Goal: Task Accomplishment & Management: Complete application form

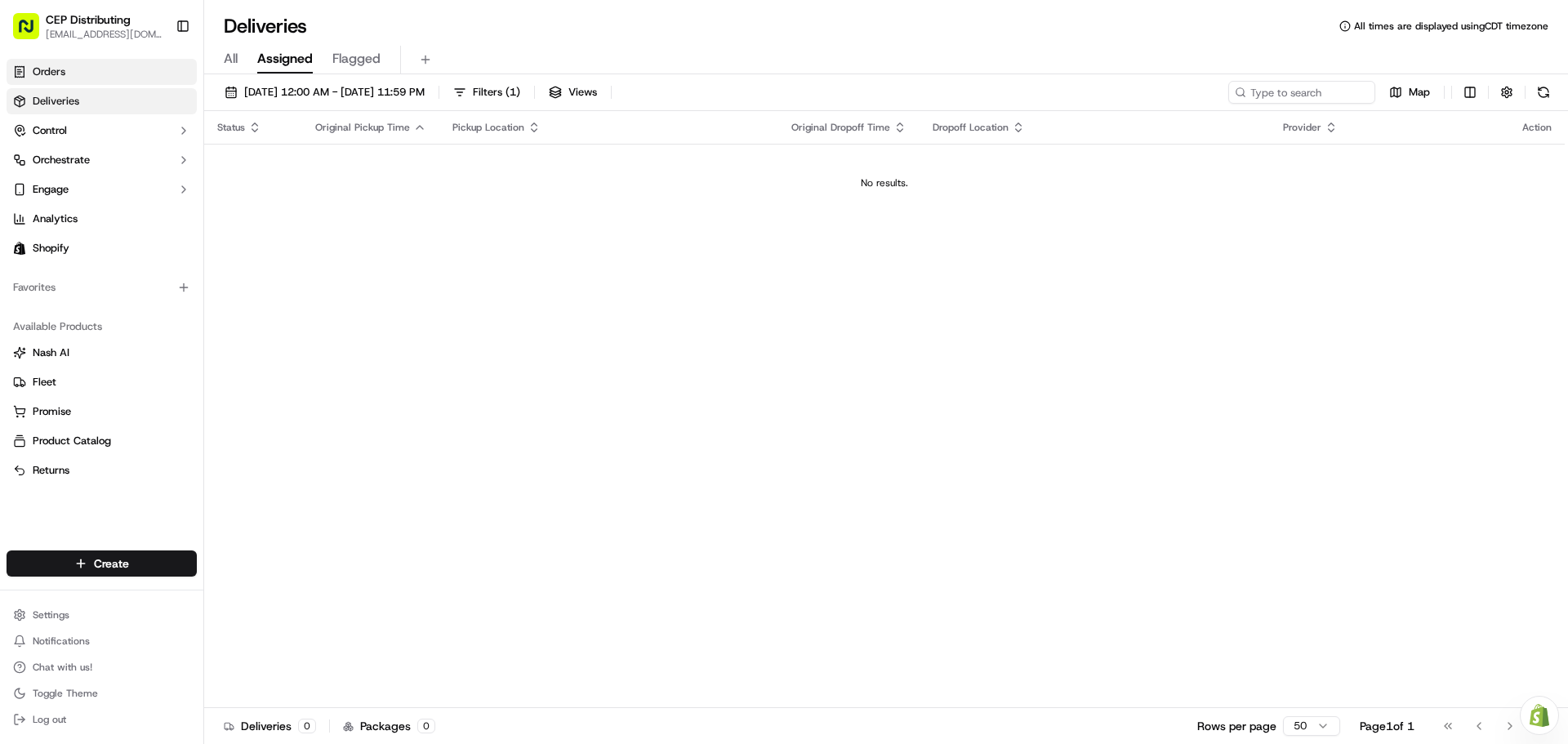
click at [69, 84] on link "Orders" at bounding box center [101, 71] width 190 height 26
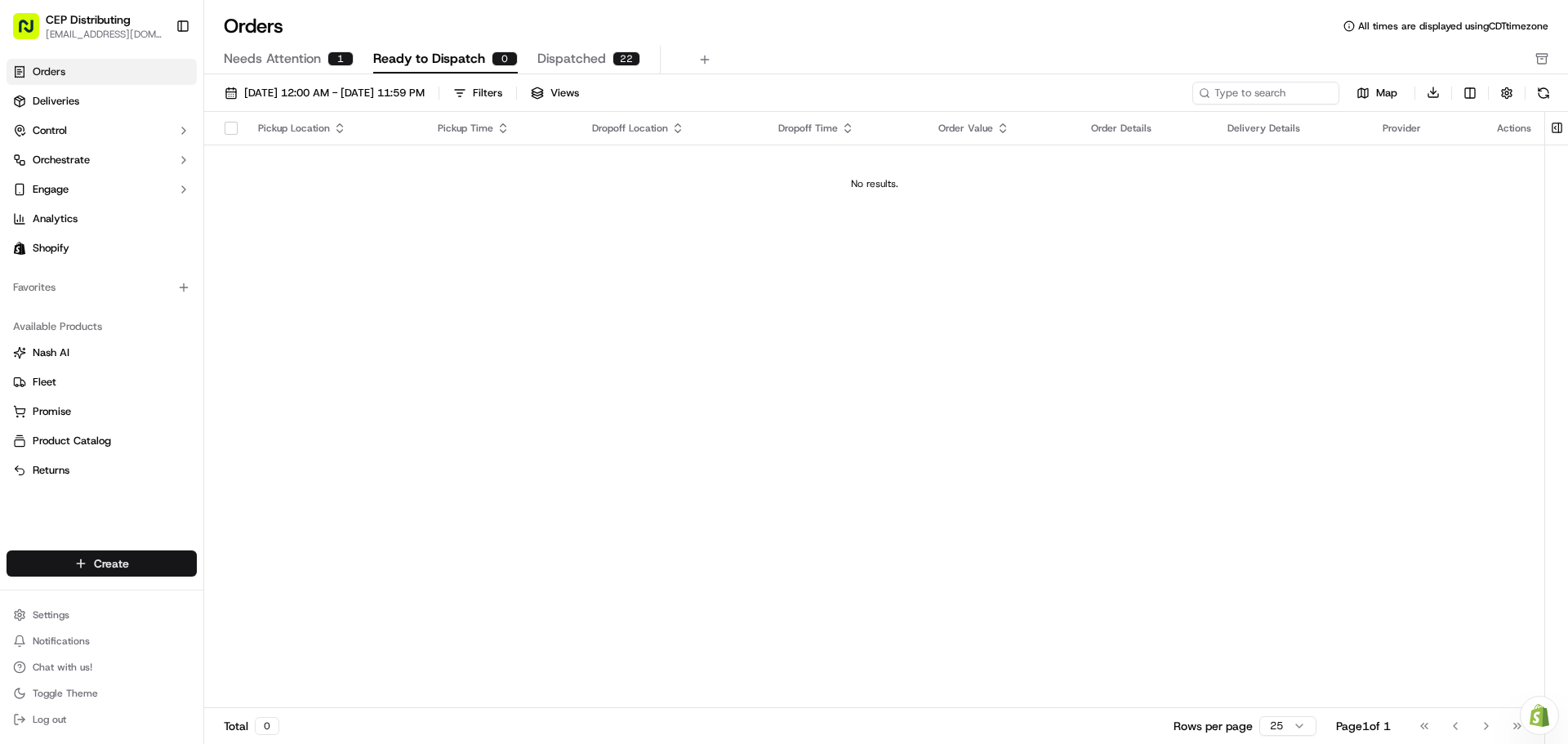
click at [149, 568] on html "CEP Distributing [EMAIL_ADDRESS][DOMAIN_NAME] Toggle Sidebar Orders Deliveries …" at bounding box center [784, 372] width 1568 height 744
click at [270, 619] on link "Order" at bounding box center [295, 623] width 182 height 29
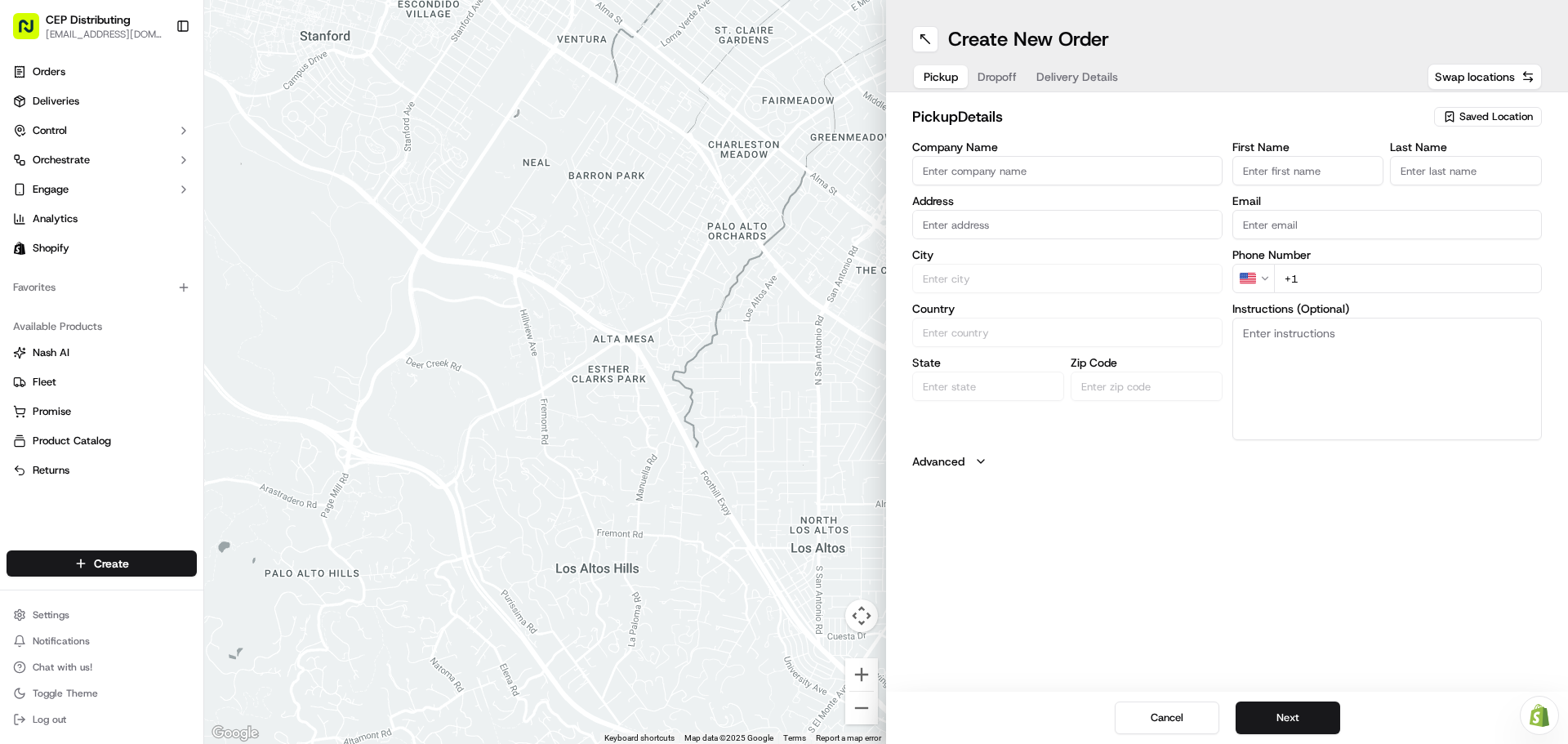
click at [971, 169] on input "Company Name" at bounding box center [1068, 170] width 311 height 29
type input "Empire AV"
type input "2611 Cypress Creek Pkwy d101, Houston, TX 77068, USA"
type input "Mario"
type input "Stewart"
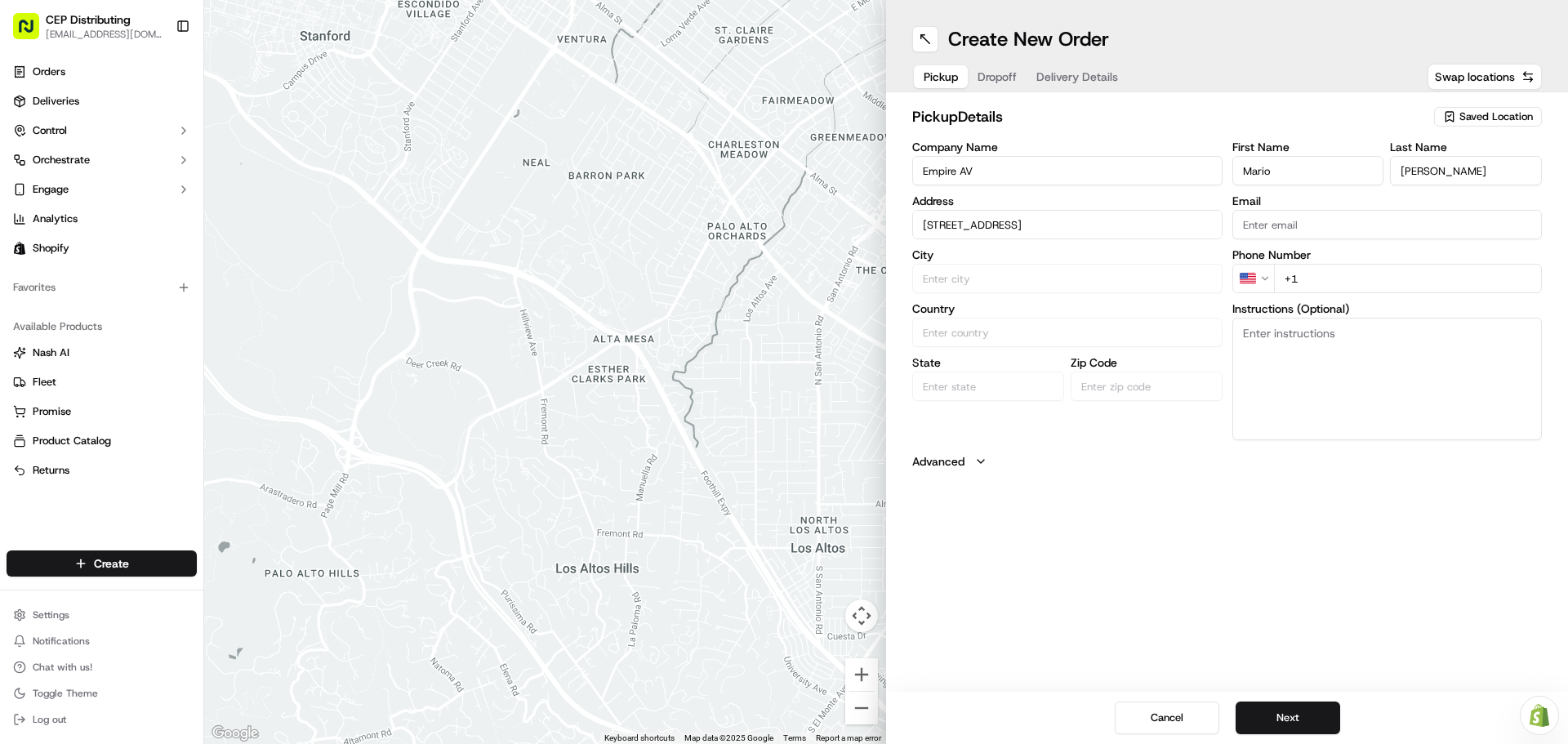
type input "mario@empireavservices.com"
click at [1046, 179] on input "Empire AV" at bounding box center [1068, 170] width 311 height 29
type input "AV EXPRESS"
click at [1045, 209] on div "Address 2611 Cypress Creek Pkwy d101, Houston, TX 77068, USA" at bounding box center [1068, 217] width 311 height 44
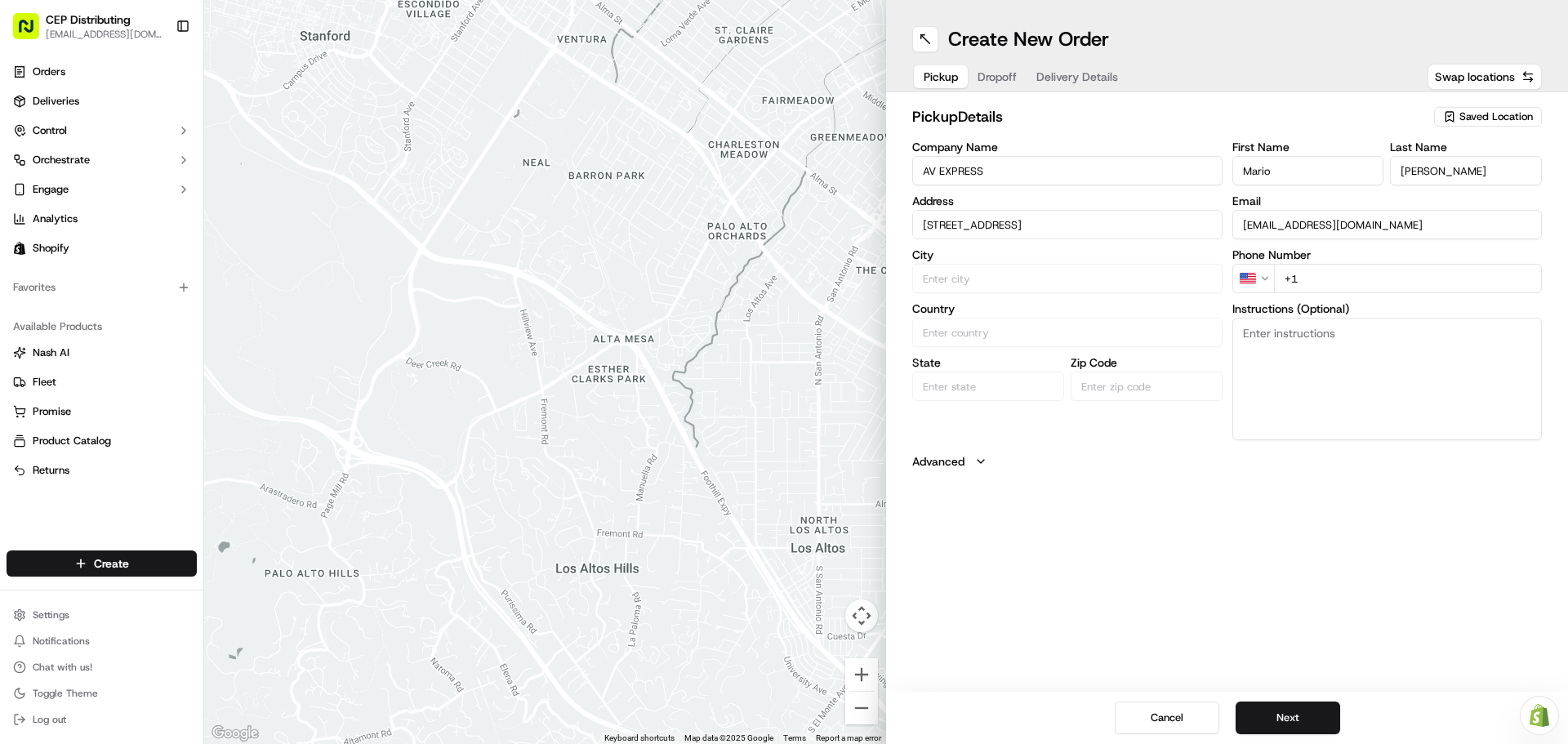
click at [1045, 209] on div "Address 2611 Cypress Creek Pkwy d101, Houston, TX 77068, USA" at bounding box center [1068, 217] width 311 height 44
click at [1043, 223] on div "Address 2611 Cypress Creek Pkwy d101, Houston, TX 77068, USA" at bounding box center [1068, 217] width 311 height 44
click at [1043, 223] on input "2611 Cypress Creek Pkwy d101, Houston, TX 77068, USA" at bounding box center [1068, 224] width 311 height 29
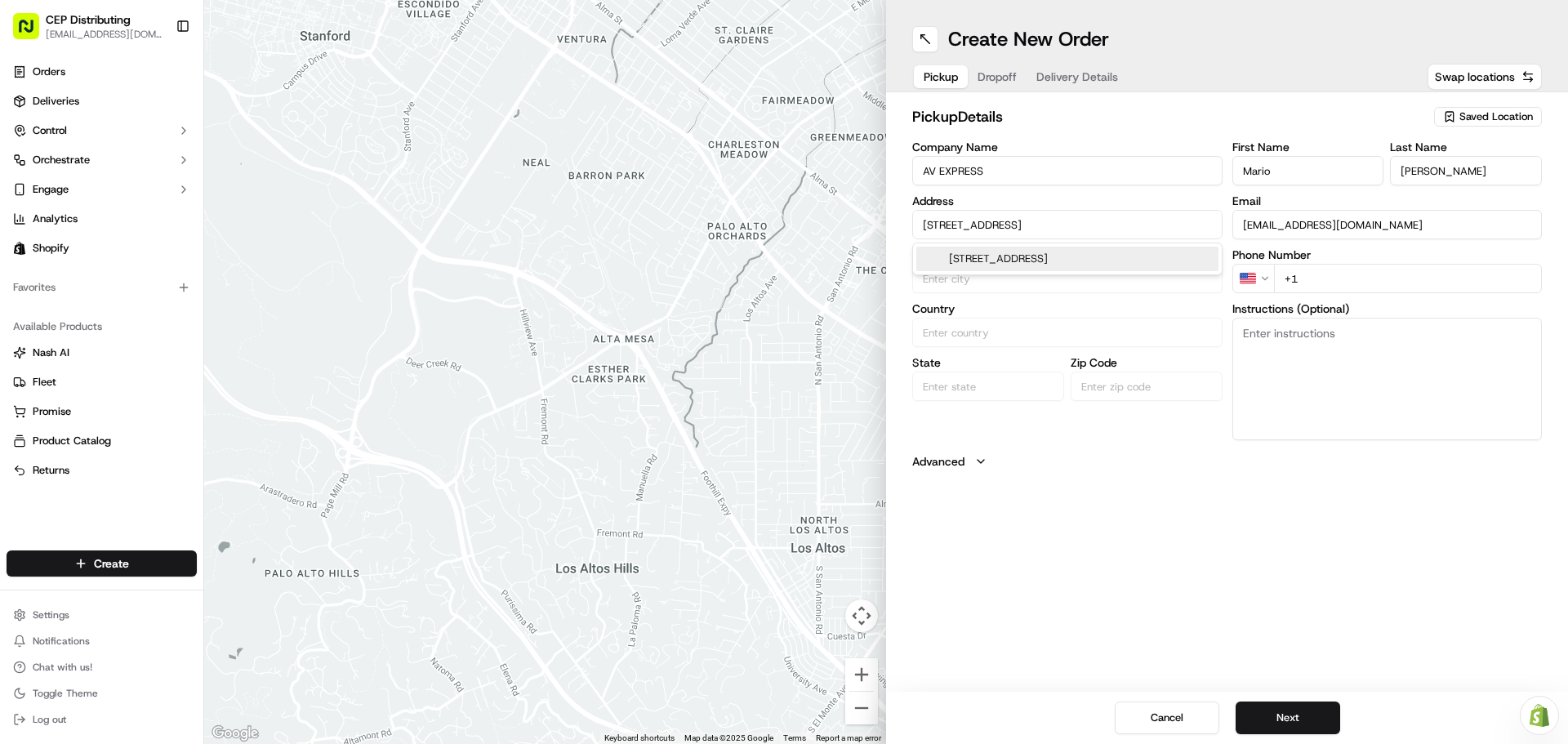
click at [1043, 223] on input "2611 Cypress Creek Pkwy d101, Houston, TX 77068, USA" at bounding box center [1068, 224] width 311 height 29
click at [1048, 254] on div "3918 Dunvale Rd, Houston, TX" at bounding box center [1067, 259] width 302 height 25
type input "[STREET_ADDRESS]"
type input "Houston"
type input "United States"
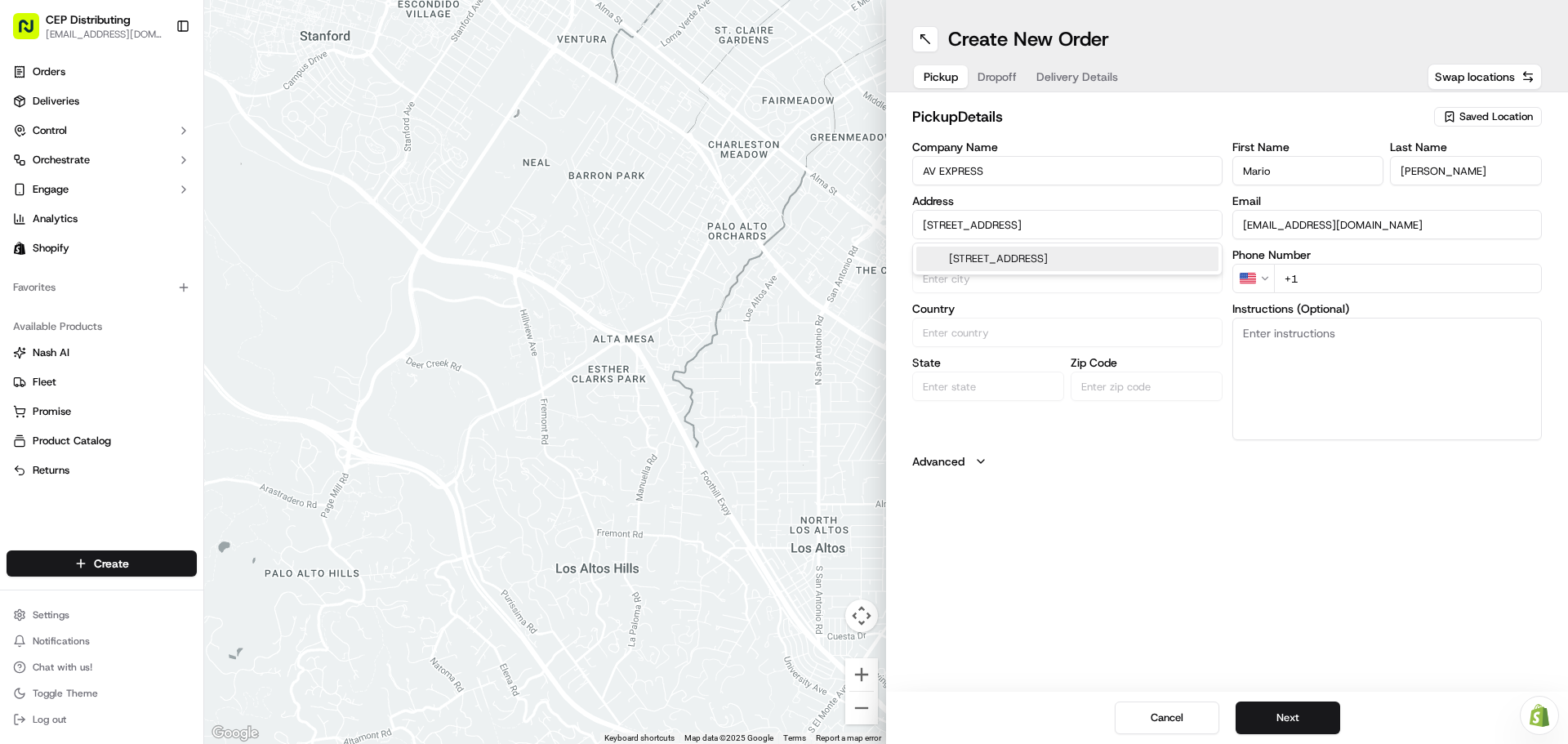
type input "TX"
type input "77063"
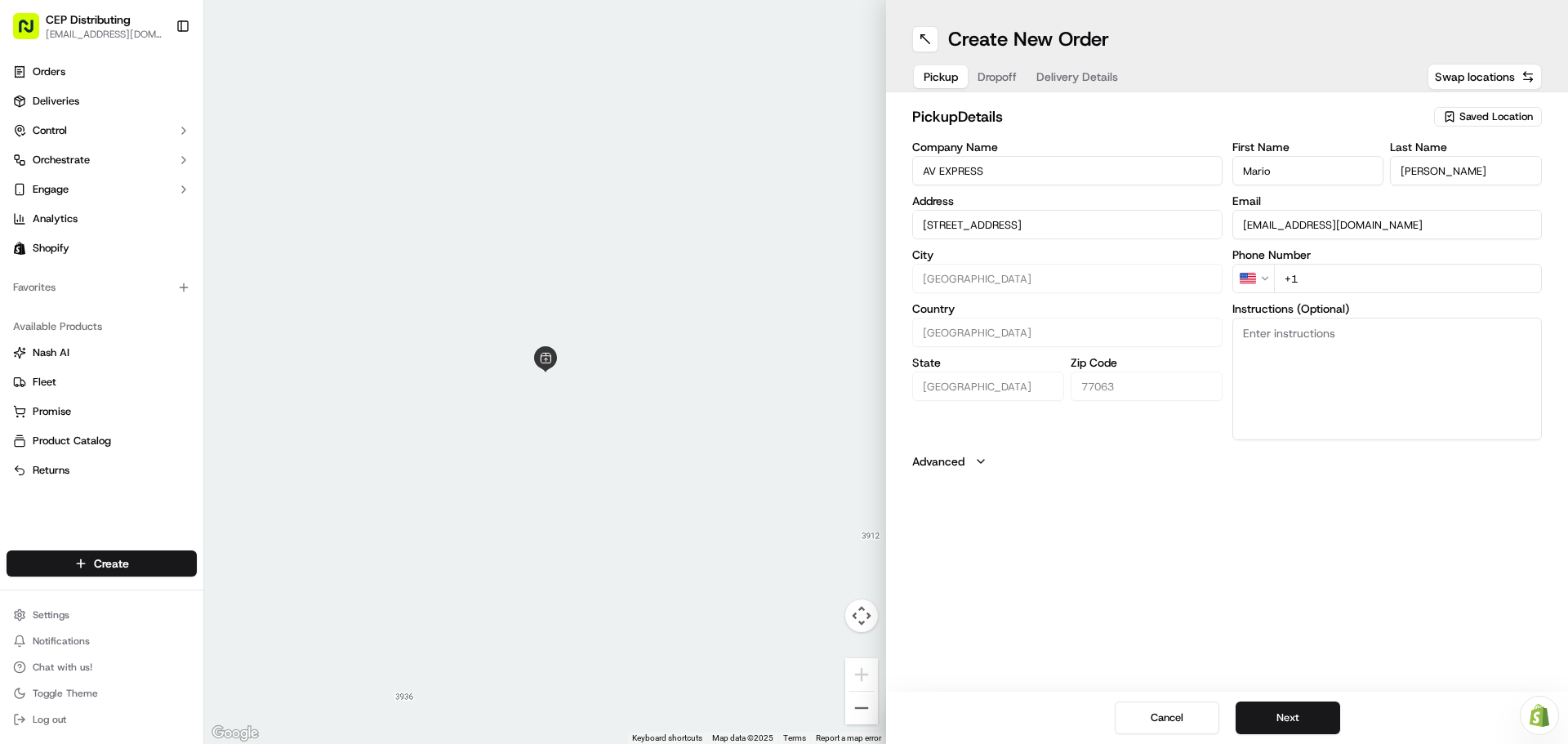
type input "[STREET_ADDRESS]"
drag, startPoint x: 1086, startPoint y: 142, endPoint x: 992, endPoint y: 130, distance: 94.8
click at [995, 132] on div "pickup Details Saved Location Company Name AV EXPRESS Address 3918 Dunvale Rd, …" at bounding box center [1227, 287] width 630 height 365
type input "Seniece"
drag, startPoint x: 1448, startPoint y: 171, endPoint x: 1225, endPoint y: 124, distance: 227.9
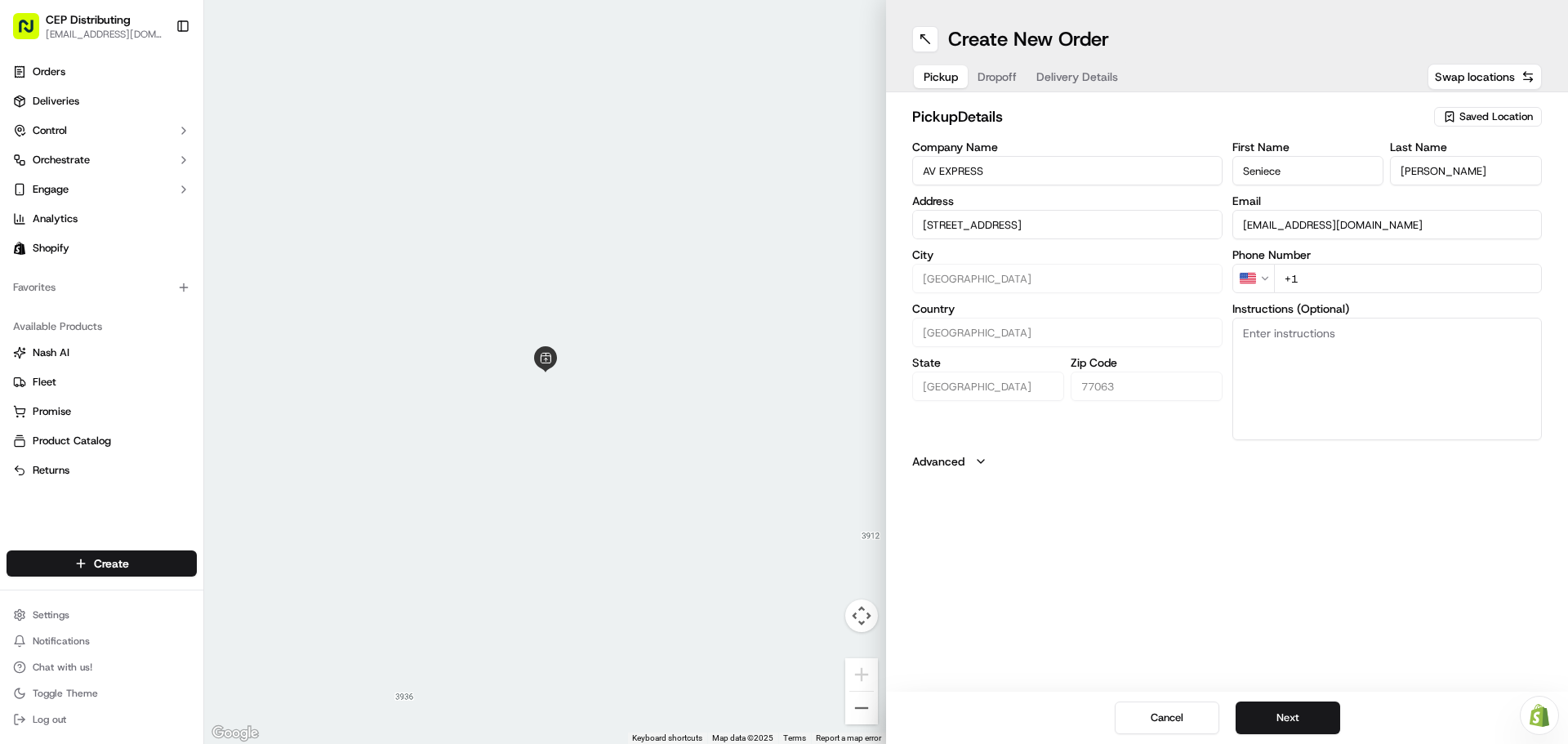
click at [1237, 124] on div "pickup Details Saved Location Company Name AV EXPRESS Address 3918 Dunvale Rd, …" at bounding box center [1227, 287] width 630 height 365
type input "j"
type input "Jetson"
drag, startPoint x: 1423, startPoint y: 223, endPoint x: 772, endPoint y: 109, distance: 660.9
click at [772, 109] on div "← Move left → Move right ↑ Move up ↓ Move down + Zoom in - Zoom out Home Jump l…" at bounding box center [886, 372] width 1364 height 744
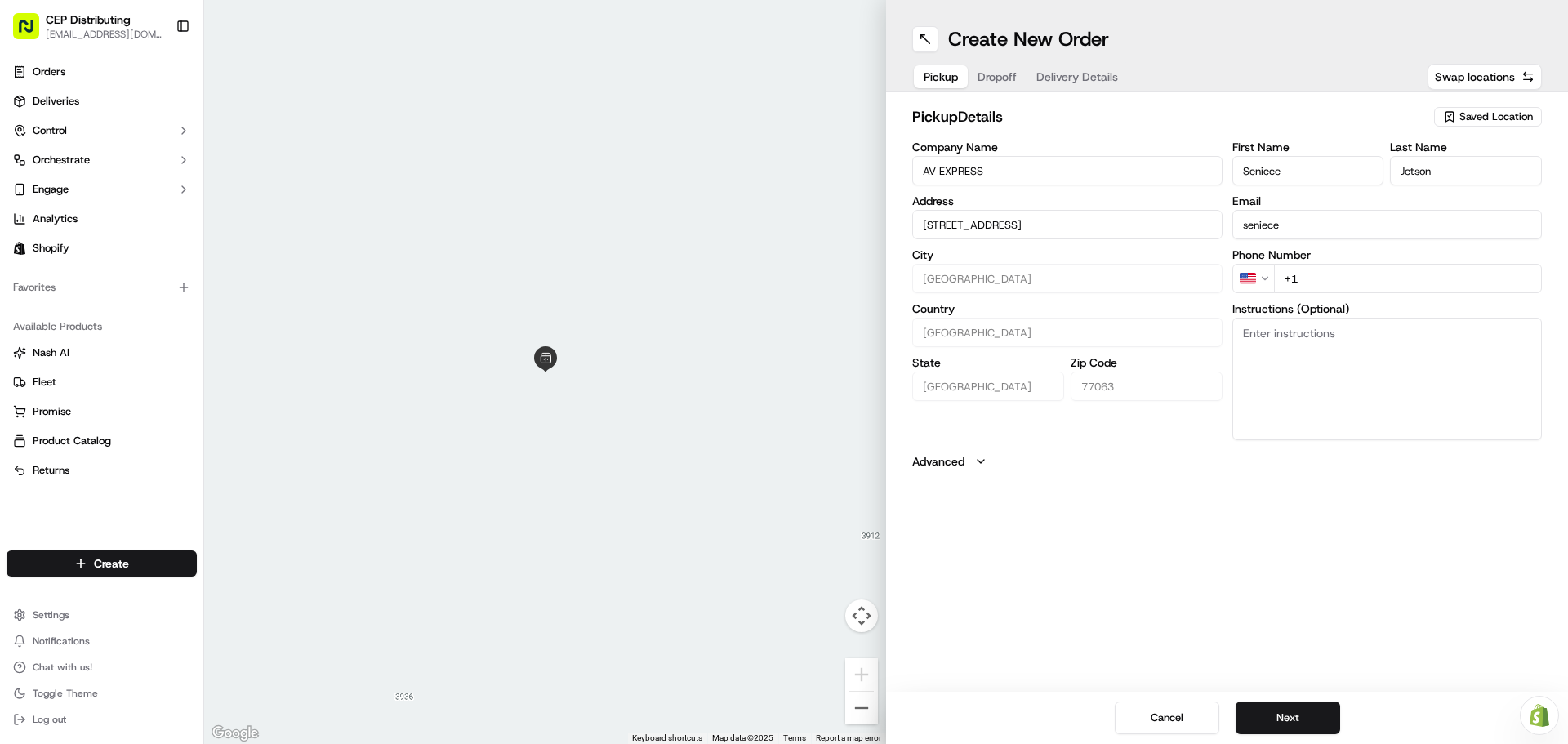
type input "[EMAIL_ADDRESS][DOMAIN_NAME]"
click at [1414, 282] on input "+1" at bounding box center [1409, 278] width 269 height 29
type input "+1 346 504 5922"
type textarea "D"
type textarea "Pickup Order#"
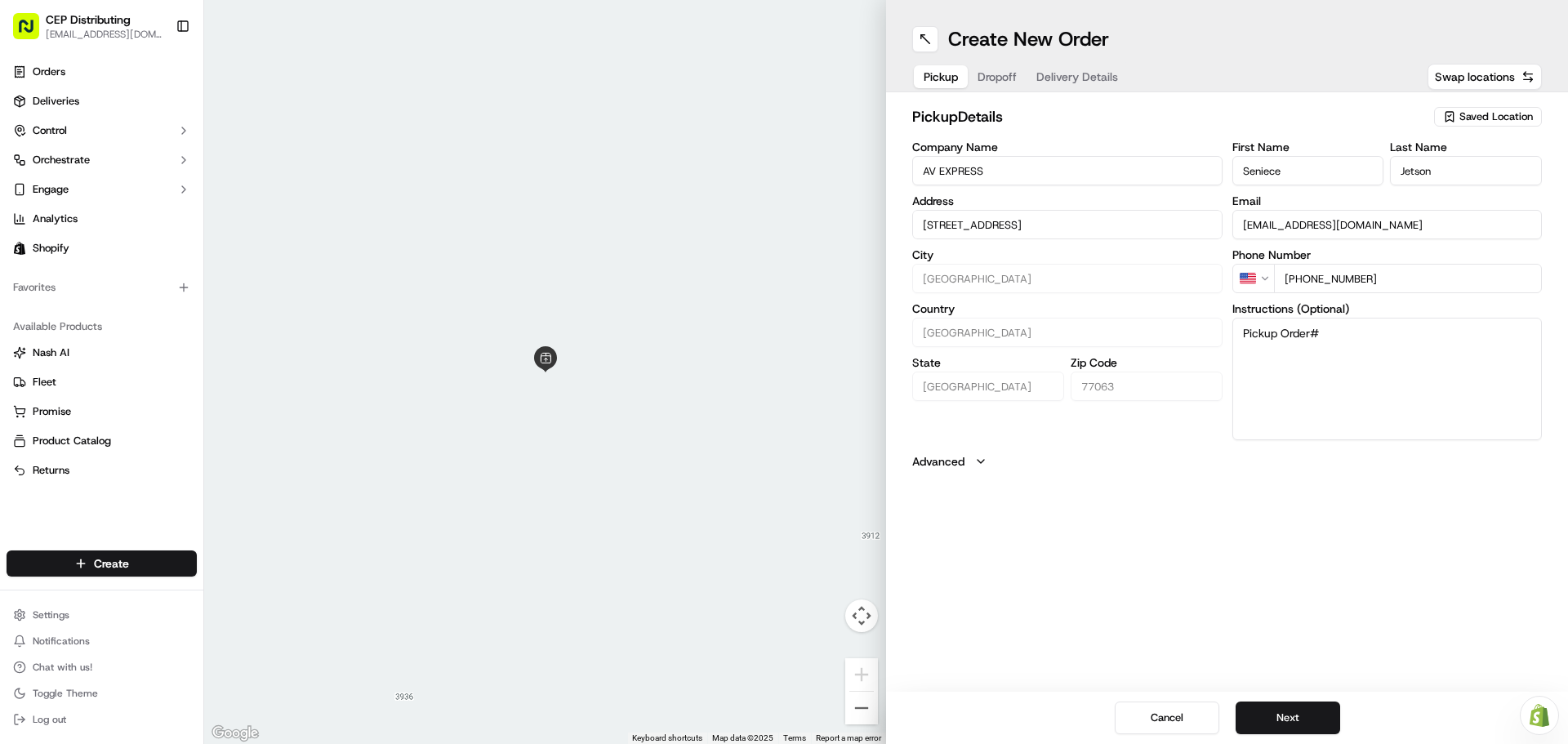
drag, startPoint x: 1278, startPoint y: 704, endPoint x: 1283, endPoint y: 695, distance: 10.3
click at [1278, 705] on button "Next" at bounding box center [1288, 717] width 105 height 32
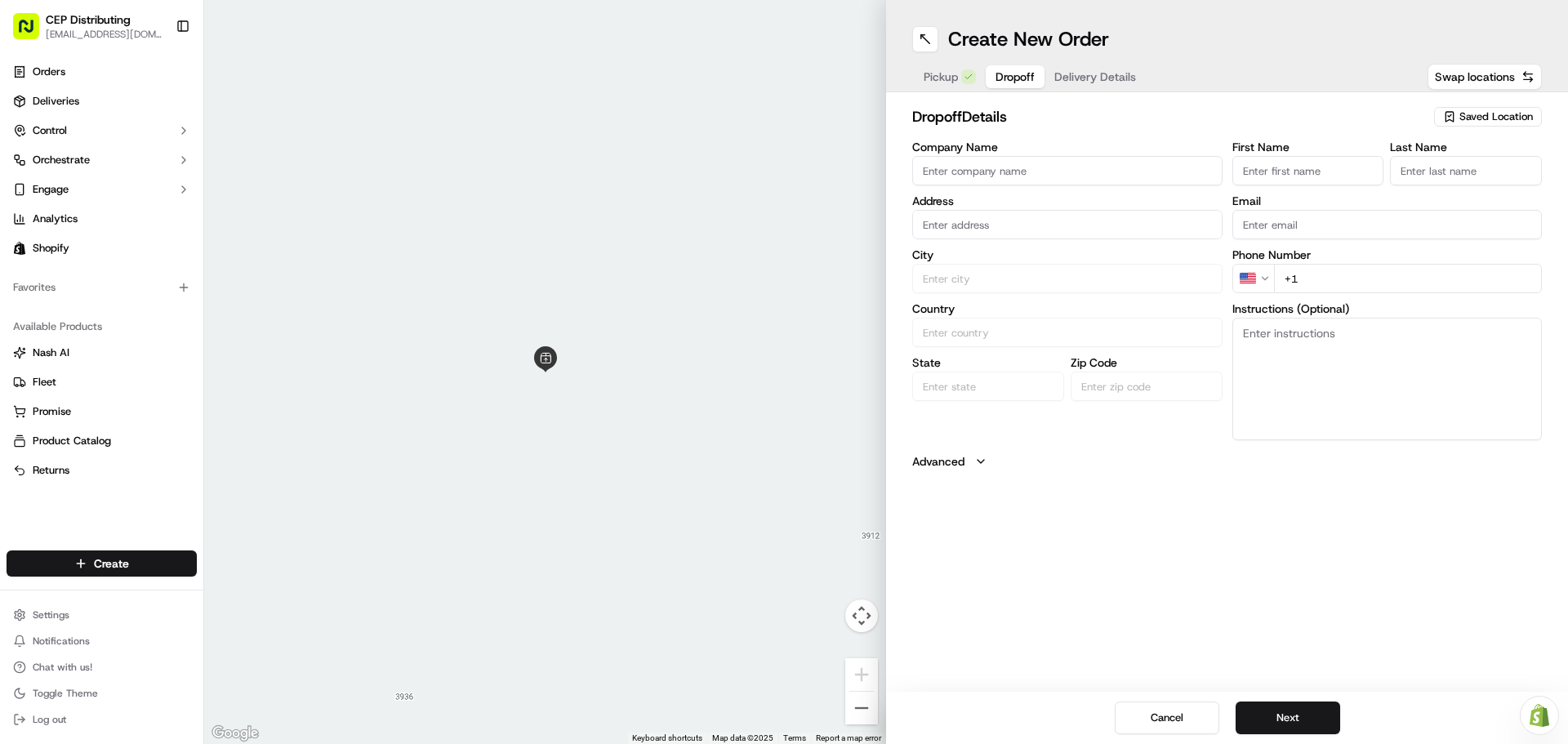
click at [1002, 173] on input "Company Name" at bounding box center [1068, 170] width 311 height 29
type input "Simplistic Audio Video"
click at [1022, 219] on input "text" at bounding box center [1068, 224] width 311 height 29
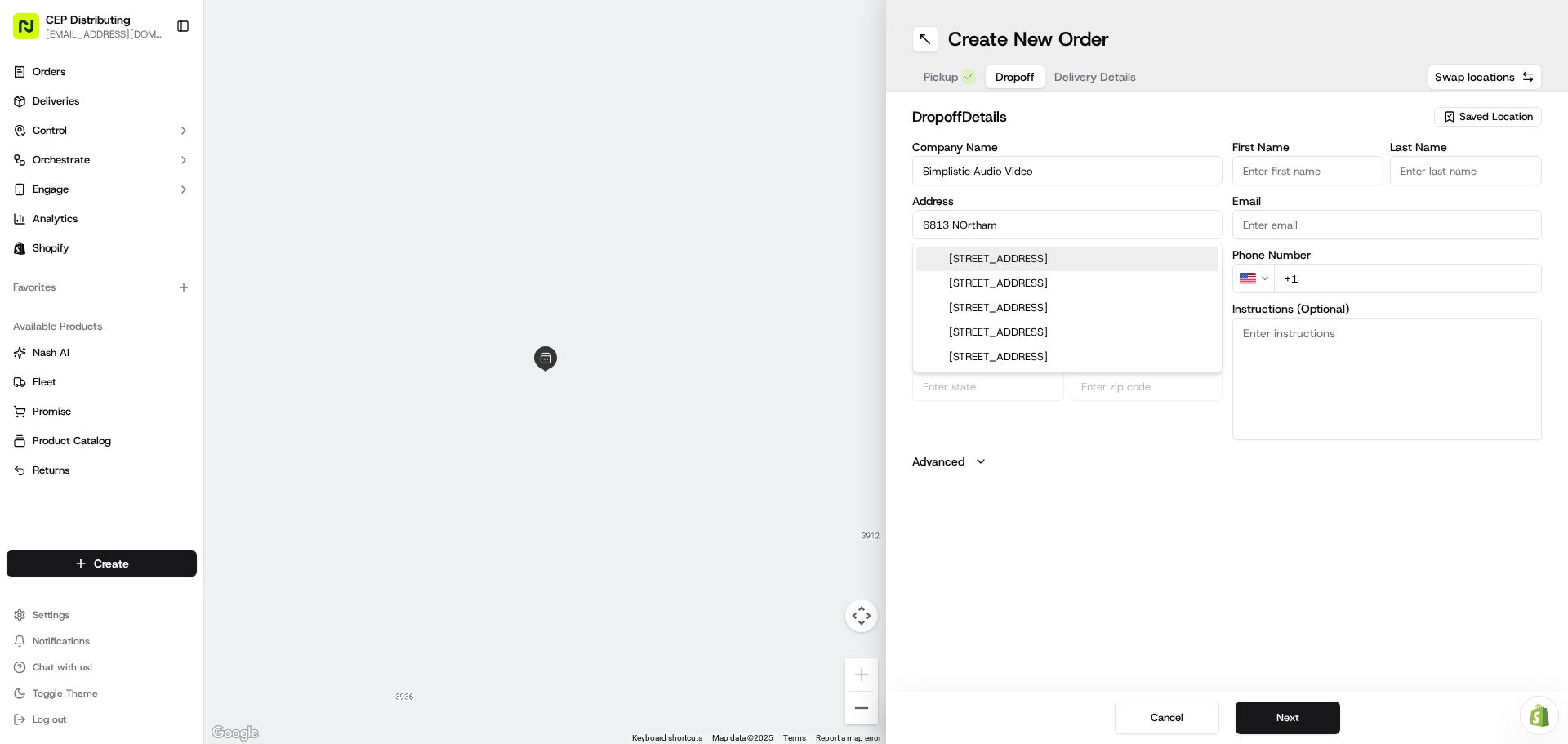
click at [1061, 267] on div "6813 Northampton Way, Houston, TX" at bounding box center [1067, 259] width 302 height 25
type input "[STREET_ADDRESS]"
type input "Houston"
type input "United States"
type input "TX"
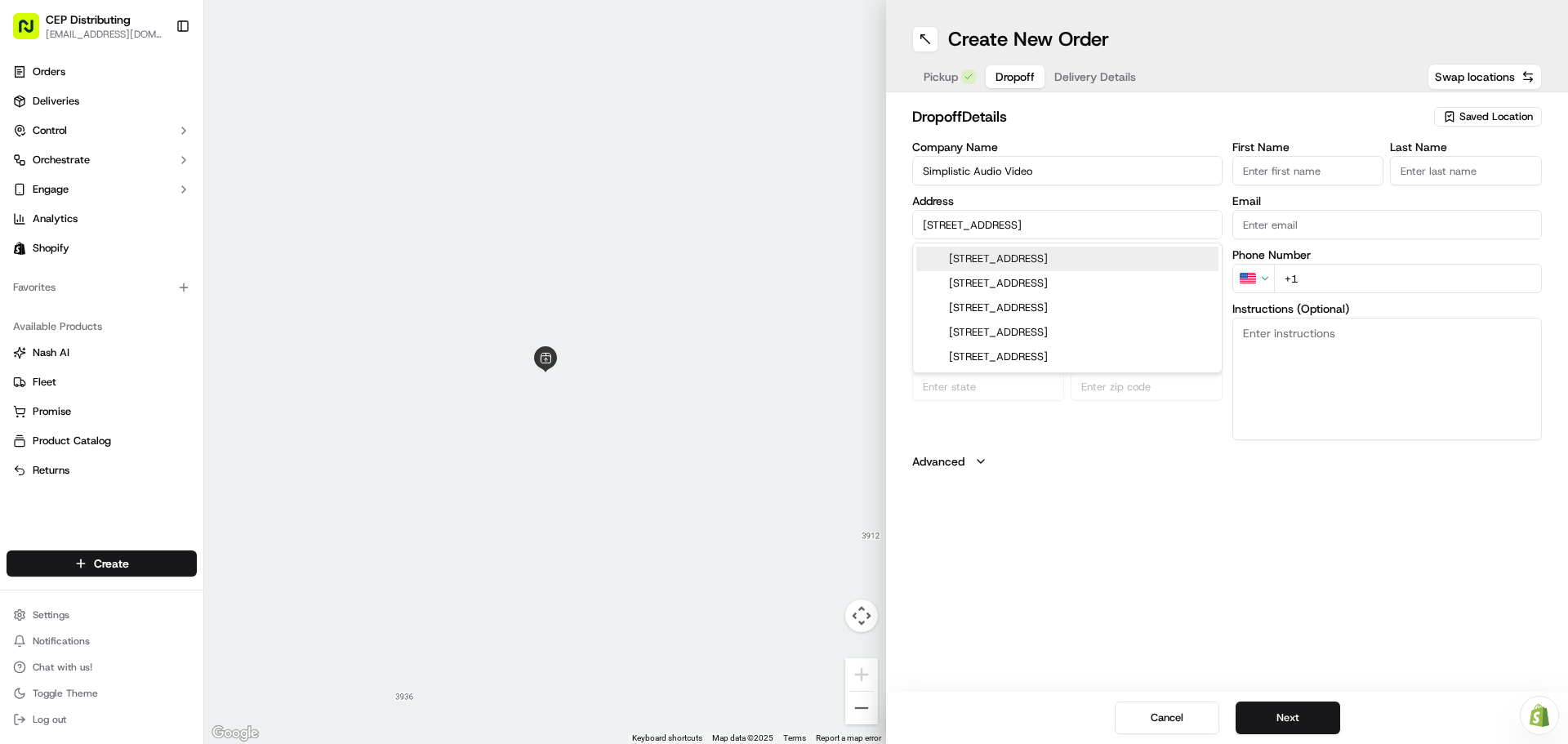
type input "77055"
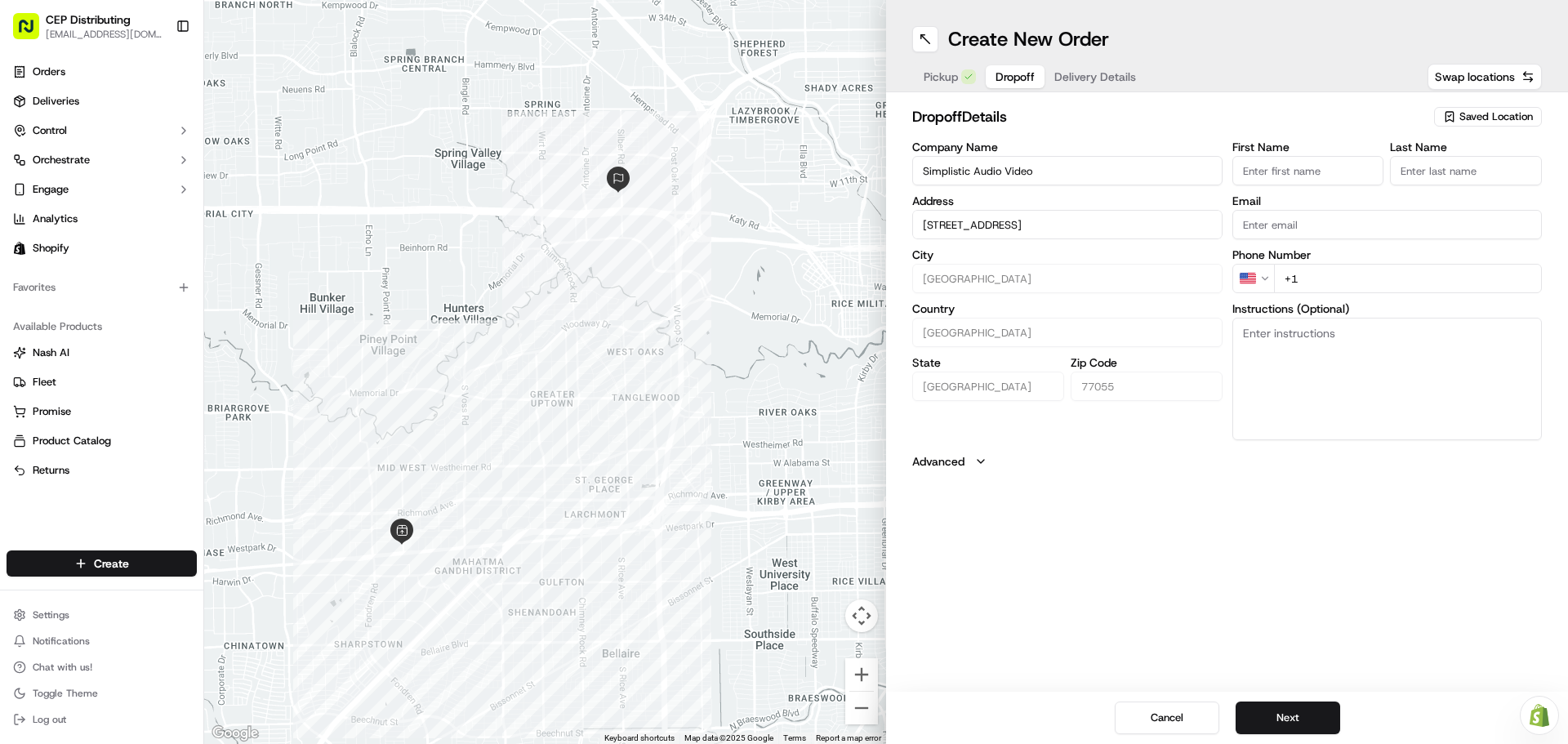
type input "[STREET_ADDRESS]"
click at [1290, 173] on input "First Name" at bounding box center [1308, 170] width 152 height 29
type input "Mark"
click at [1431, 174] on input "Last Name" at bounding box center [1466, 170] width 152 height 29
type input "Camacho"
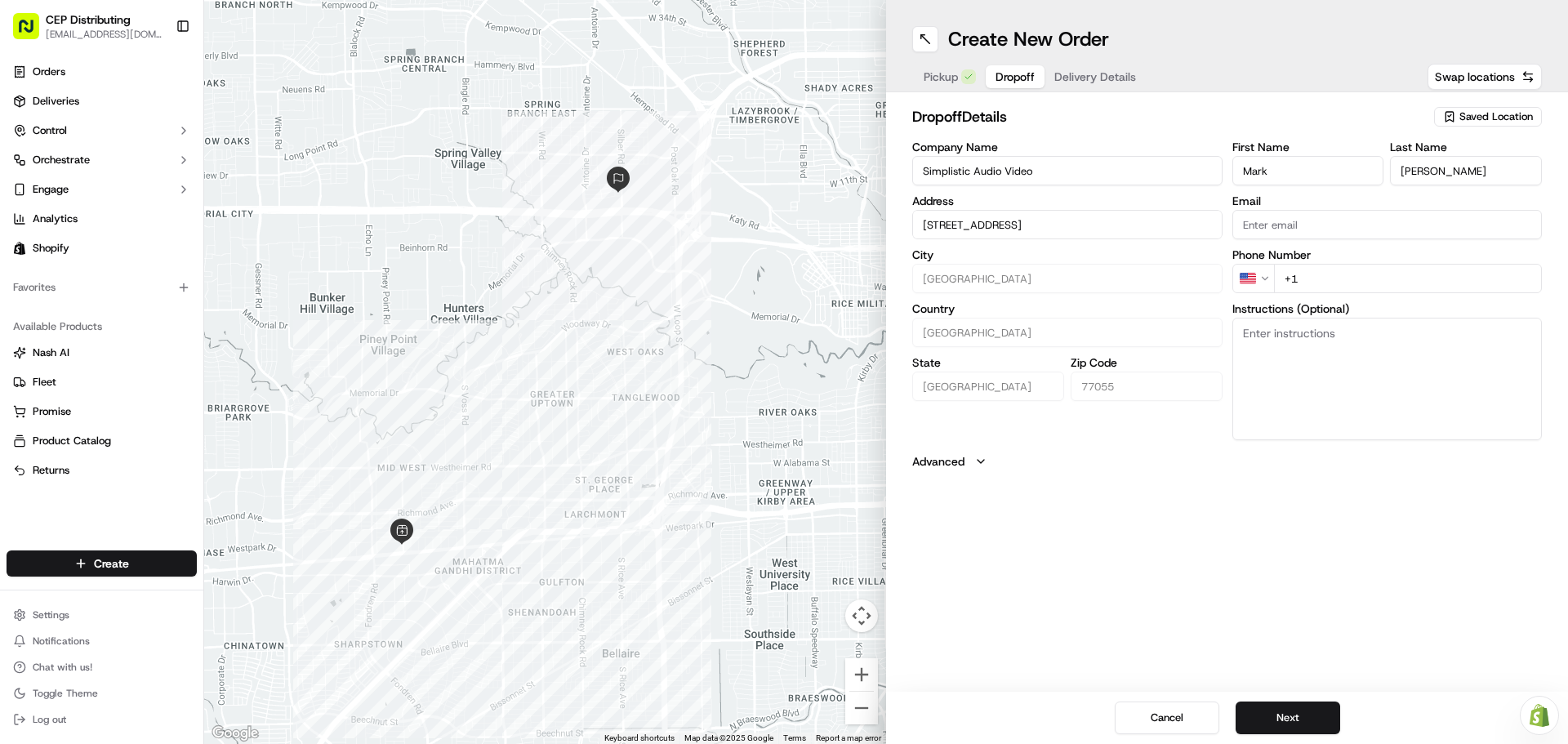
click at [1306, 228] on input "Email" at bounding box center [1388, 224] width 311 height 29
type input "markc@mediadesigninc.com"
click at [1379, 278] on input "+1" at bounding box center [1409, 278] width 269 height 29
type input "+1 713 397 5374"
type textarea "Inside Delivery, do not leave outside. Contact Mark 7133975374"
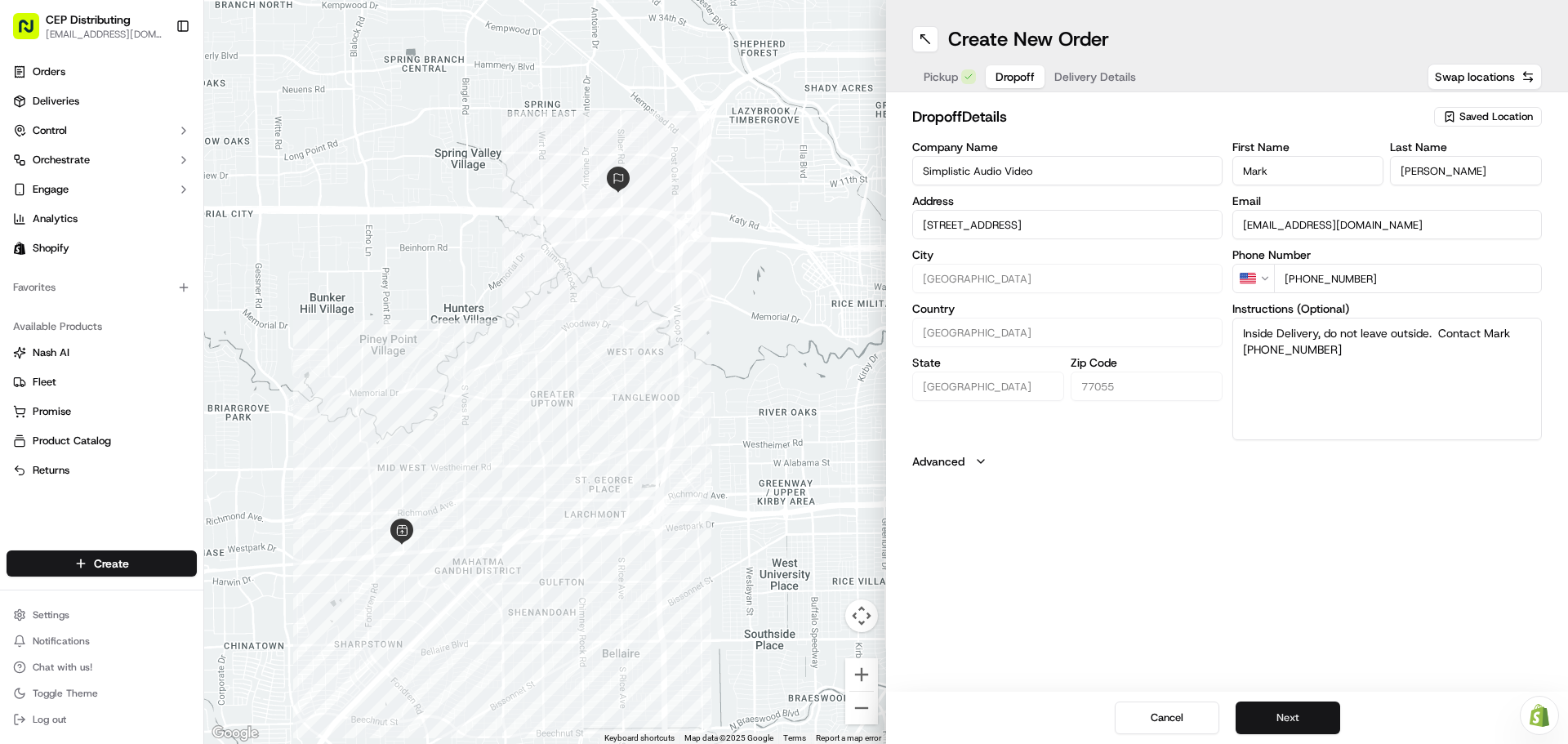
click at [1310, 724] on button "Next" at bounding box center [1288, 717] width 105 height 32
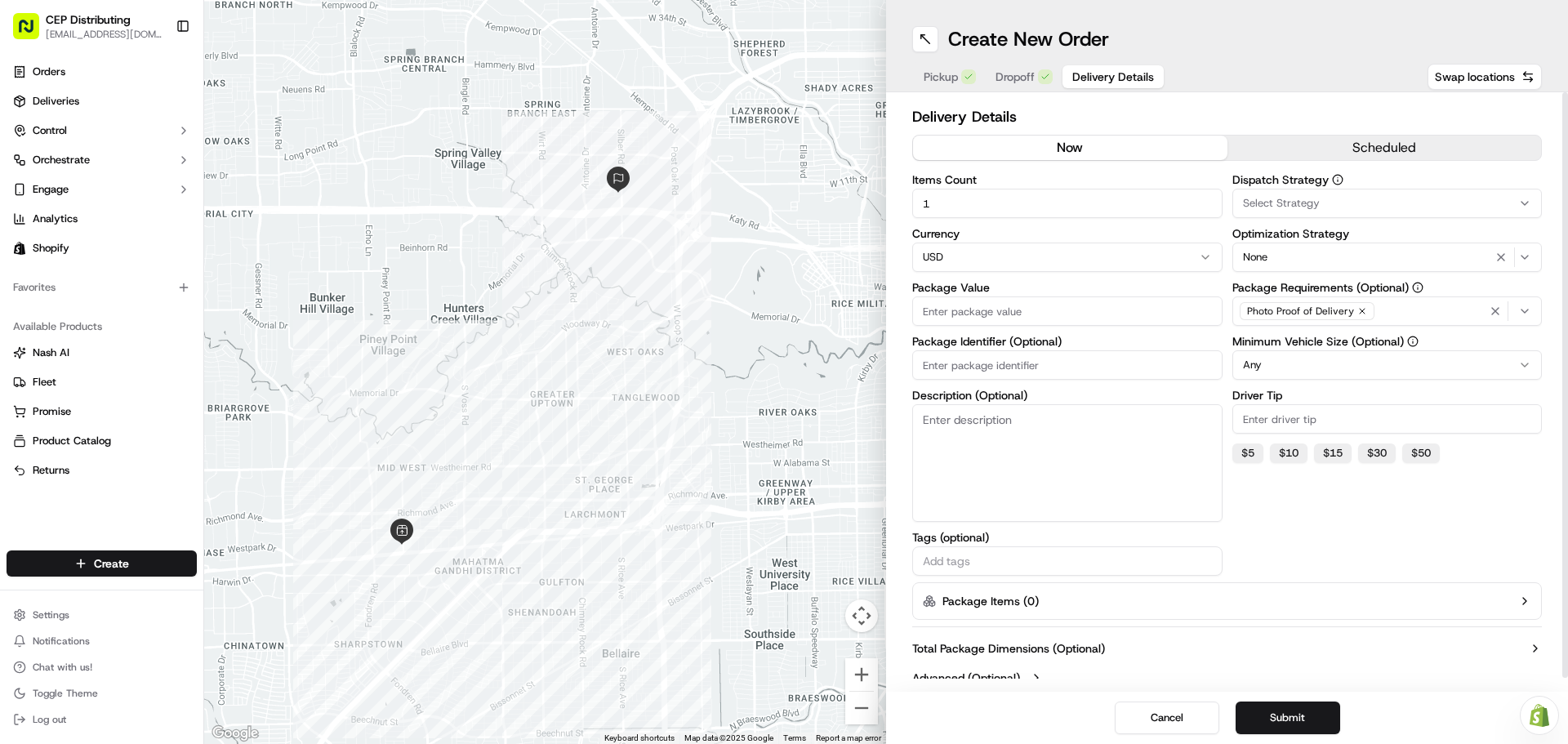
click at [1047, 204] on input "1" at bounding box center [1068, 203] width 311 height 29
type input "2"
click at [1019, 310] on input "Package Value" at bounding box center [1068, 311] width 311 height 29
type input "293.00"
click at [1002, 361] on input "Package Identifier (Optional)" at bounding box center [1068, 365] width 311 height 29
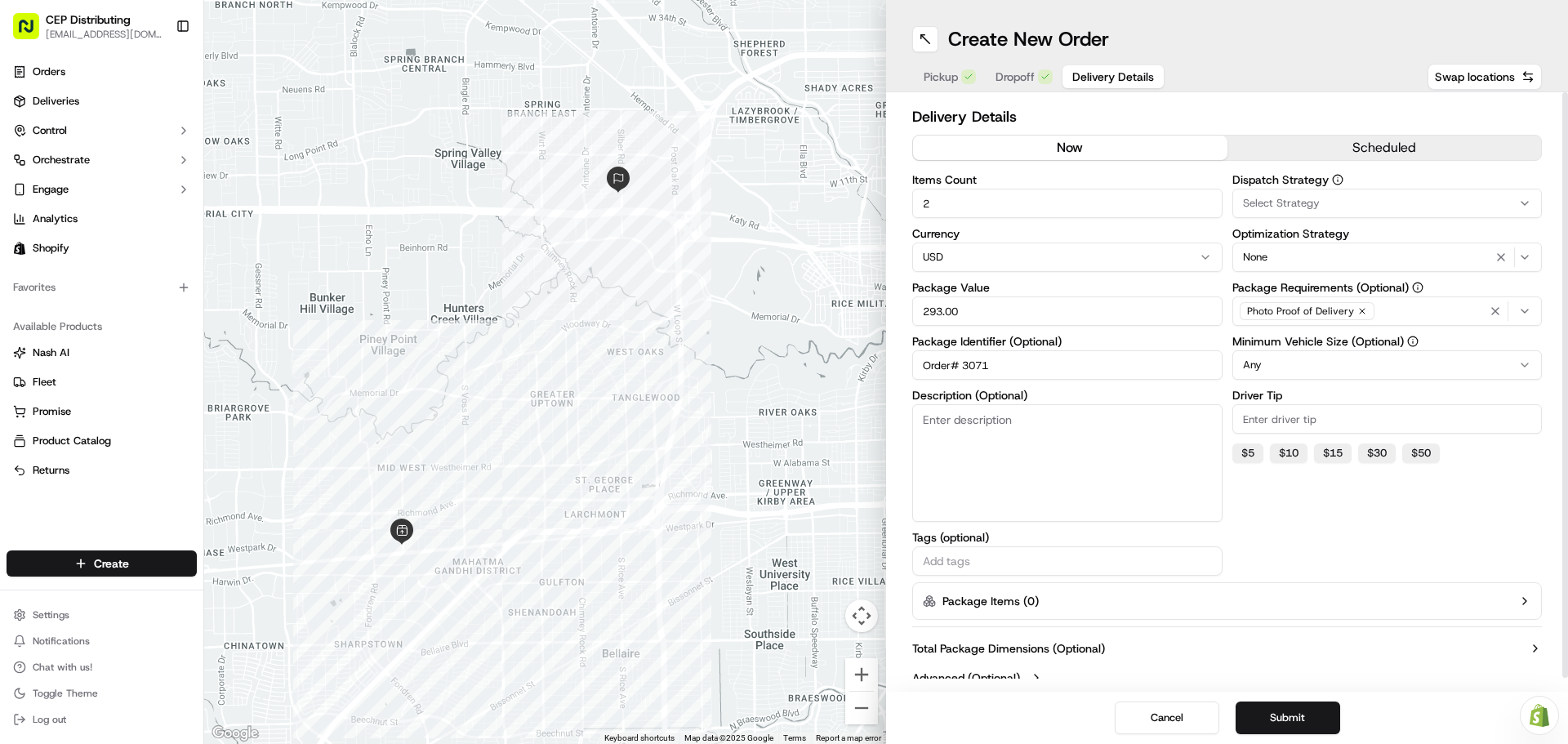
type input "Order# 3071"
click at [1365, 192] on button "Select Strategy" at bounding box center [1388, 203] width 311 height 29
click at [1308, 292] on span "Shopify" at bounding box center [1360, 292] width 201 height 15
click at [1338, 517] on html "CEP Distributing seniece@avexpress.net Toggle Sidebar Orders Deliveries Control…" at bounding box center [784, 372] width 1568 height 744
click at [1419, 312] on div "Photo Proof of Delivery" at bounding box center [1388, 311] width 302 height 25
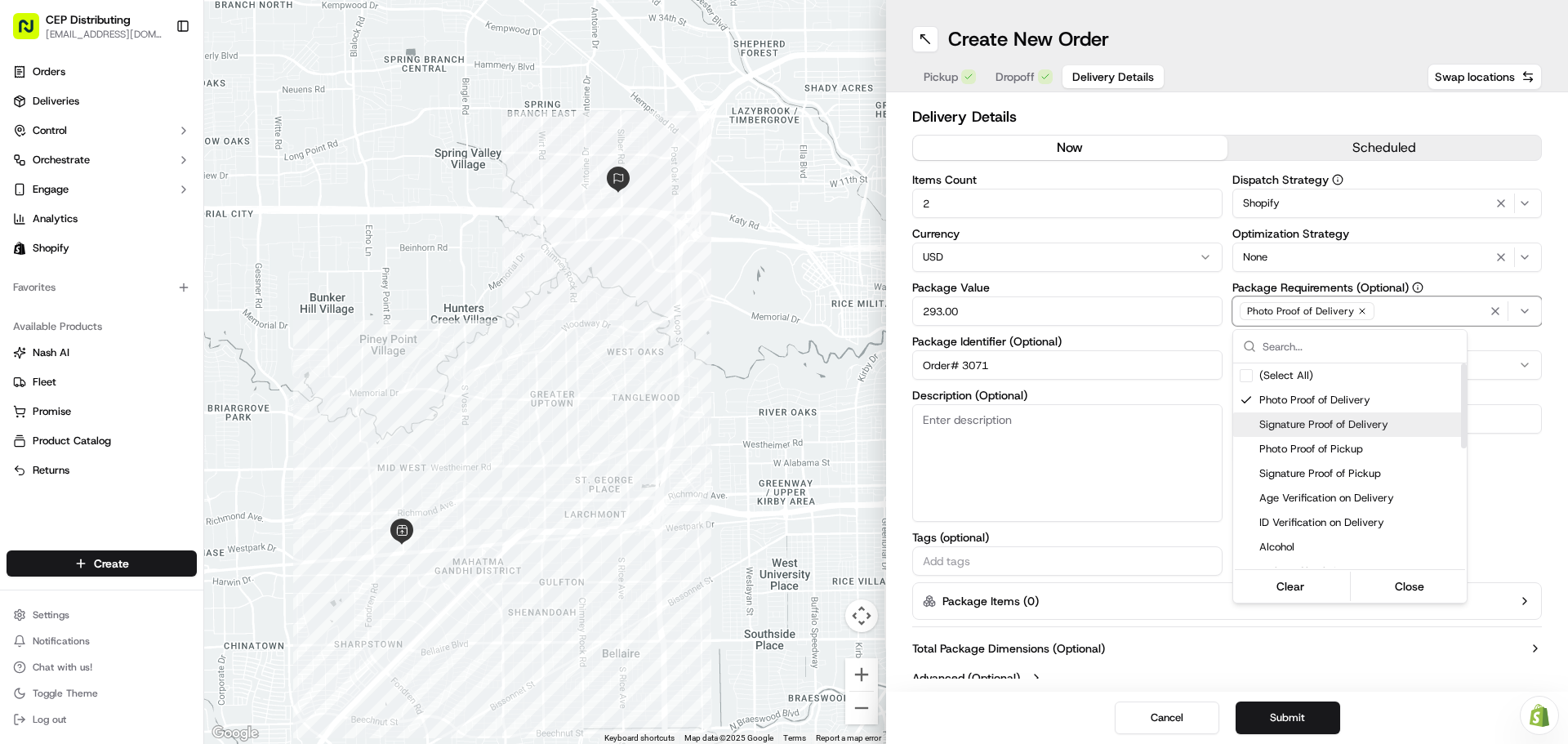
click at [1335, 423] on span "Signature Proof of Delivery" at bounding box center [1360, 425] width 201 height 15
click at [1489, 503] on html "CEP Distributing seniece@avexpress.net Toggle Sidebar Orders Deliveries Control…" at bounding box center [784, 372] width 1568 height 744
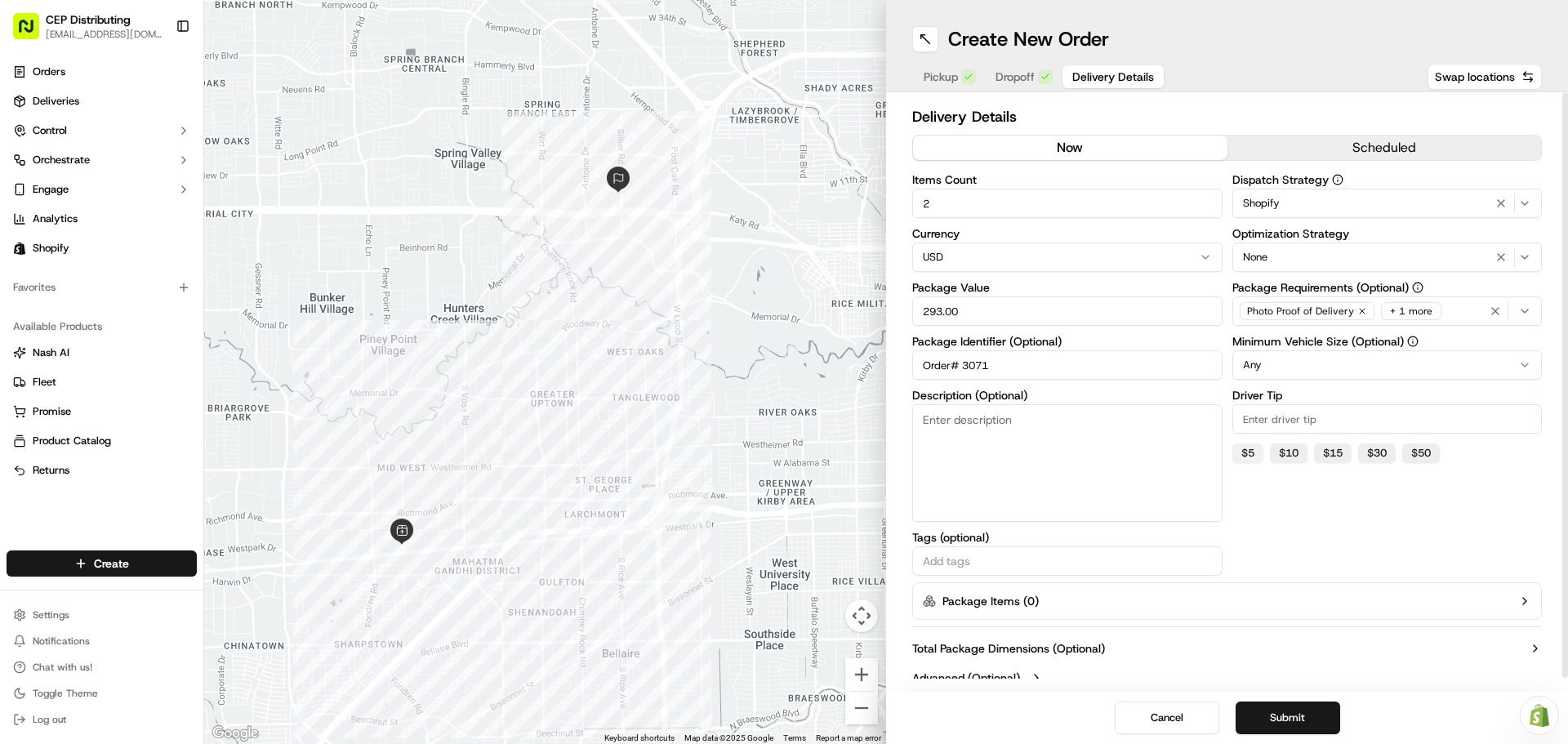
click at [1236, 458] on button "$ 5" at bounding box center [1247, 453] width 31 height 20
type input "5"
click at [1292, 713] on button "Submit" at bounding box center [1288, 717] width 105 height 32
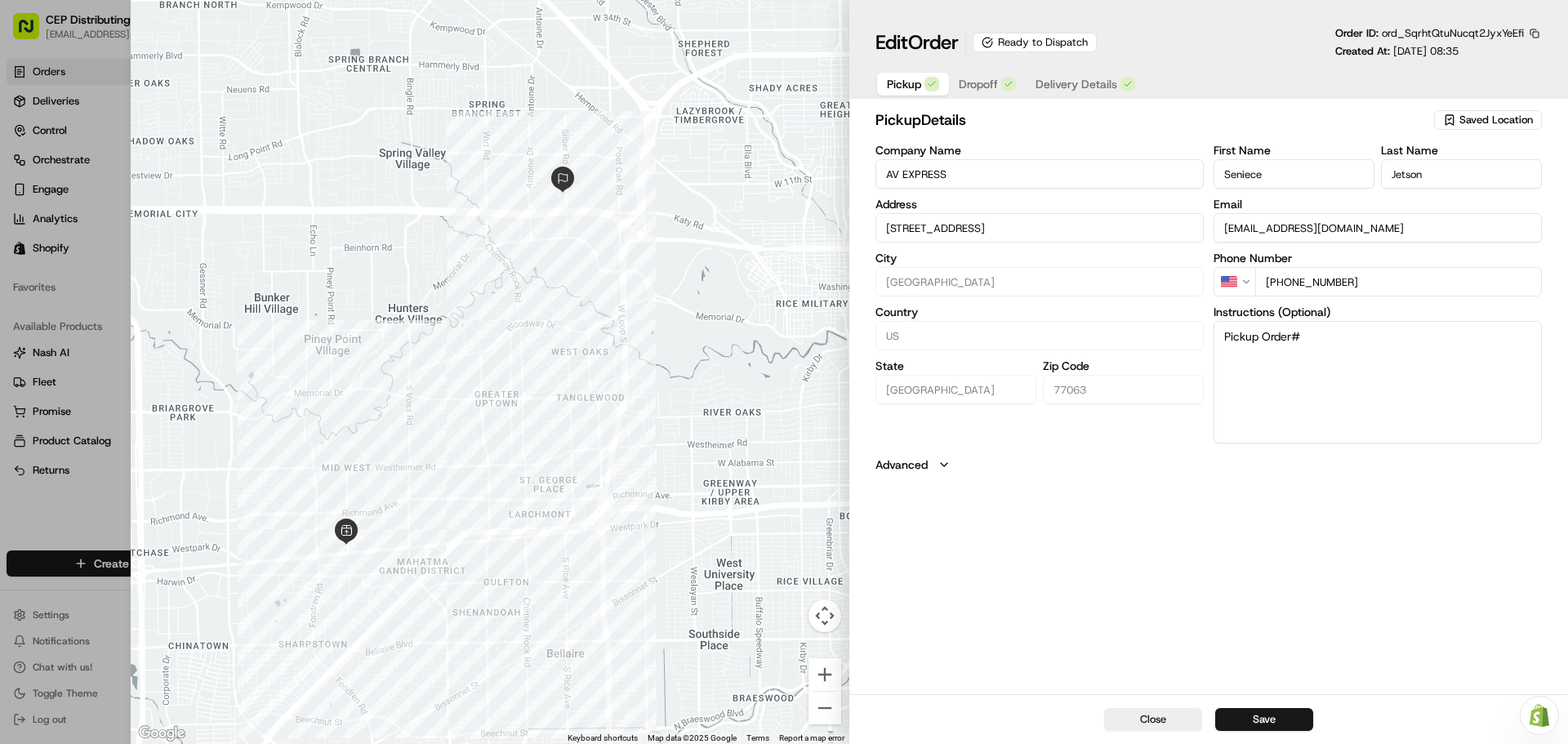
click at [1292, 713] on button "Save" at bounding box center [1264, 720] width 98 height 23
type input "+1"
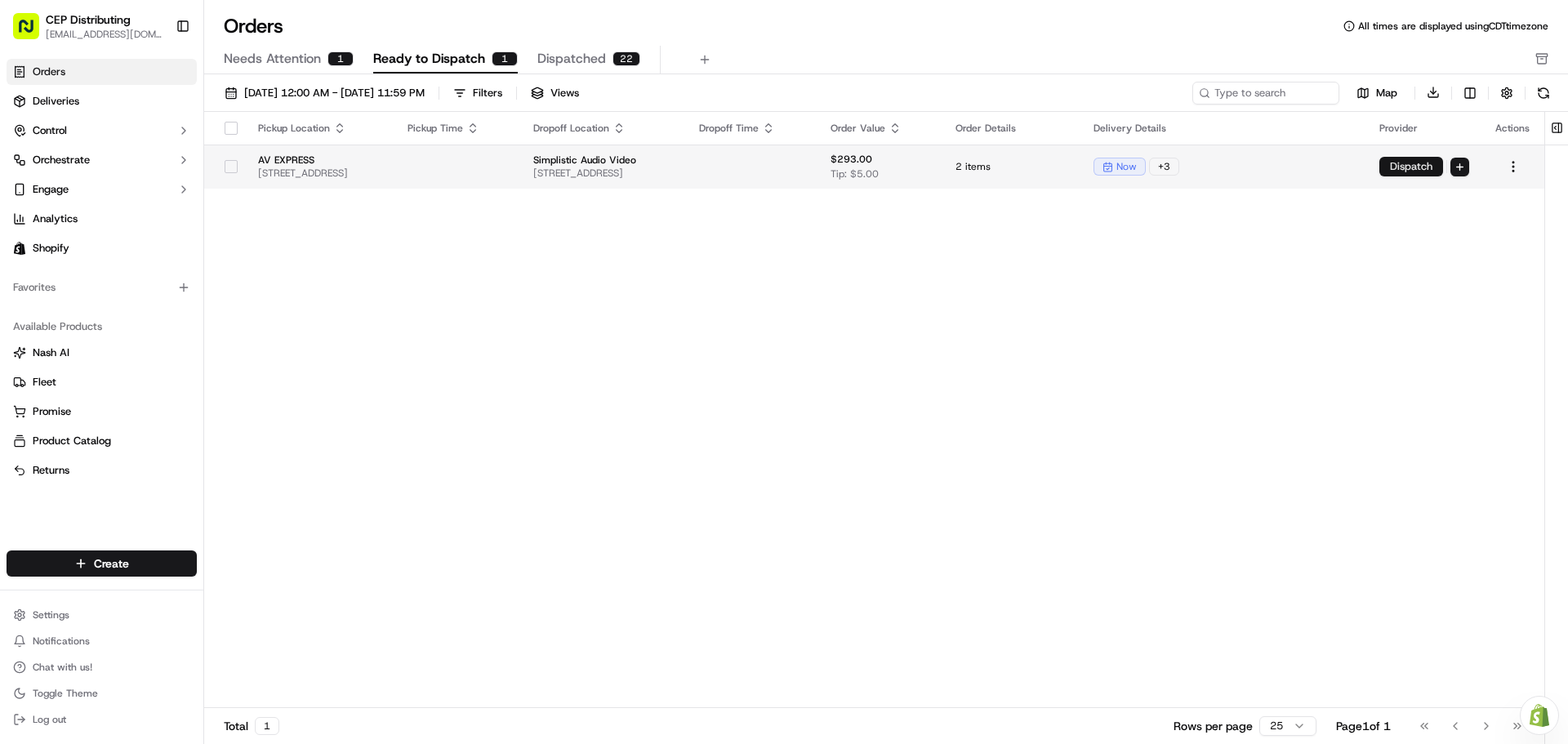
click at [1395, 169] on button "Dispatch" at bounding box center [1411, 167] width 64 height 20
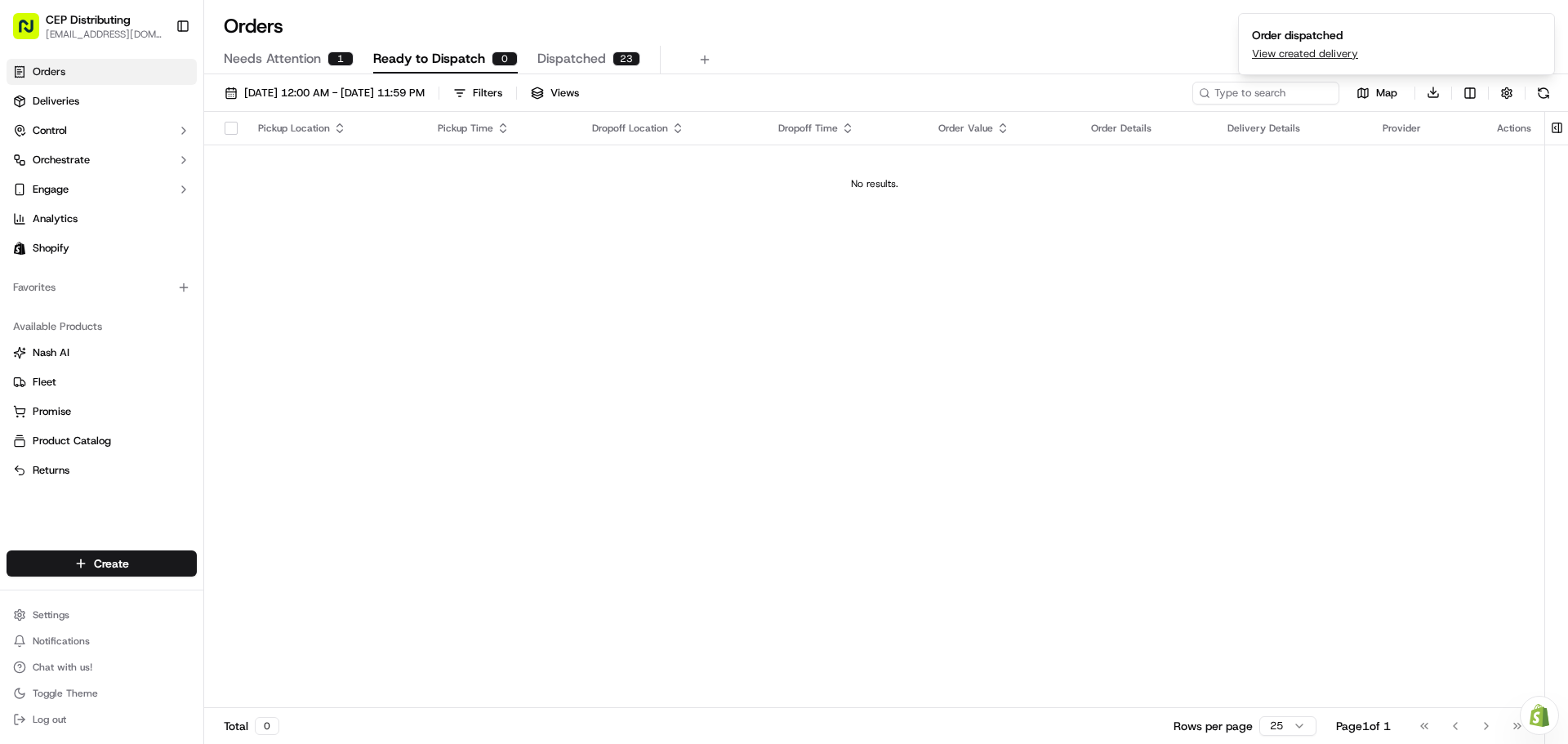
click at [589, 49] on span "Dispatched" at bounding box center [571, 59] width 69 height 20
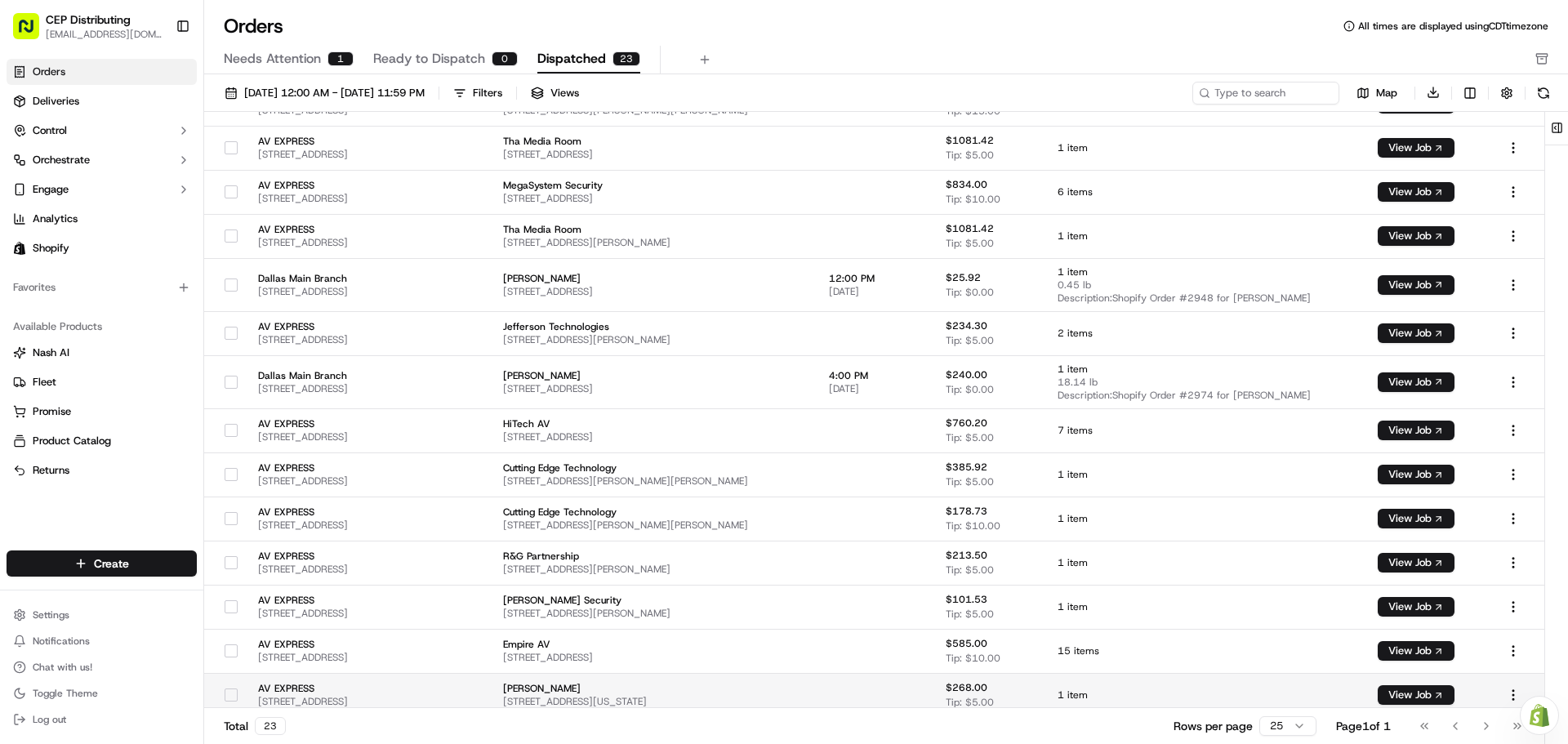
scroll to position [468, 0]
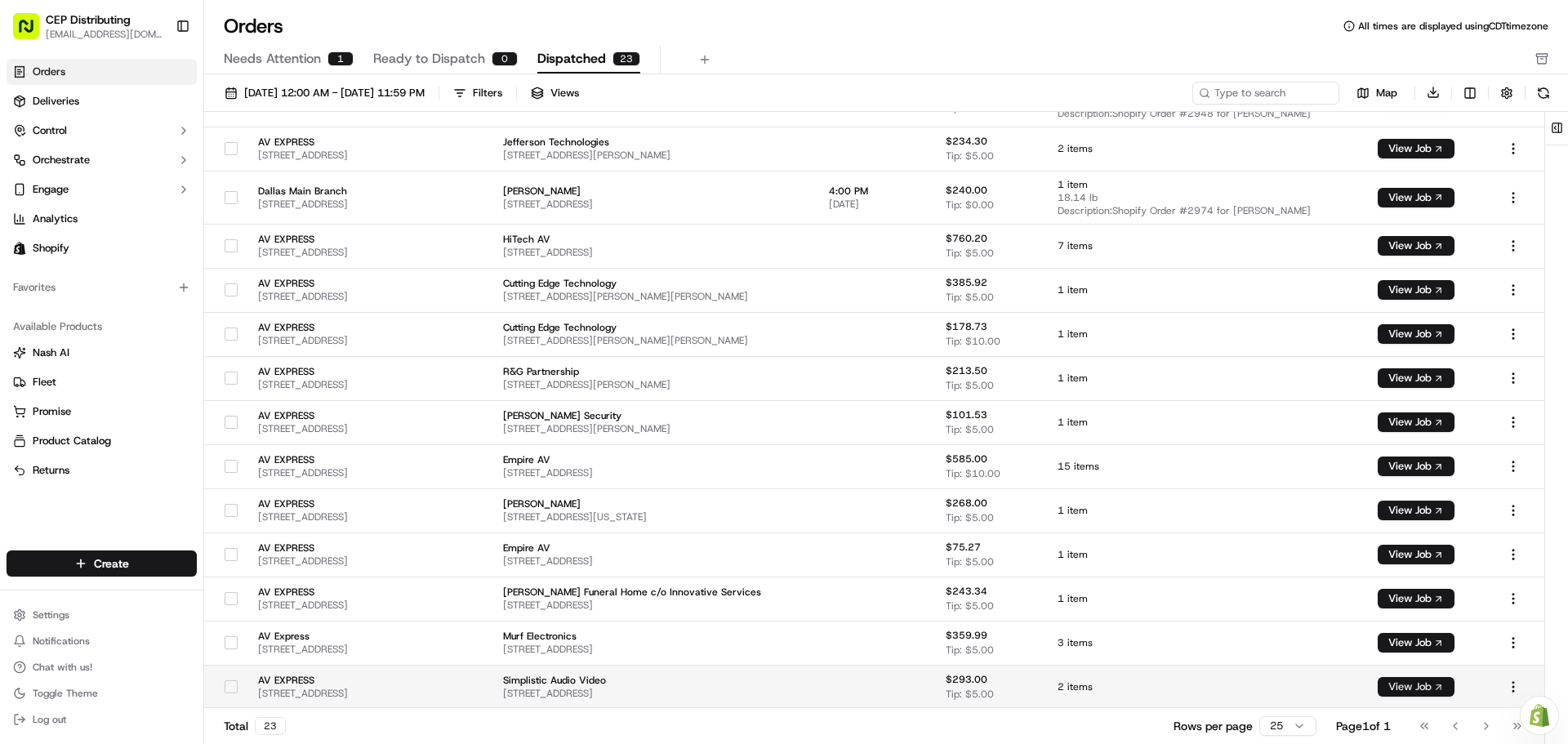
click at [1426, 684] on button "View Job" at bounding box center [1416, 687] width 76 height 20
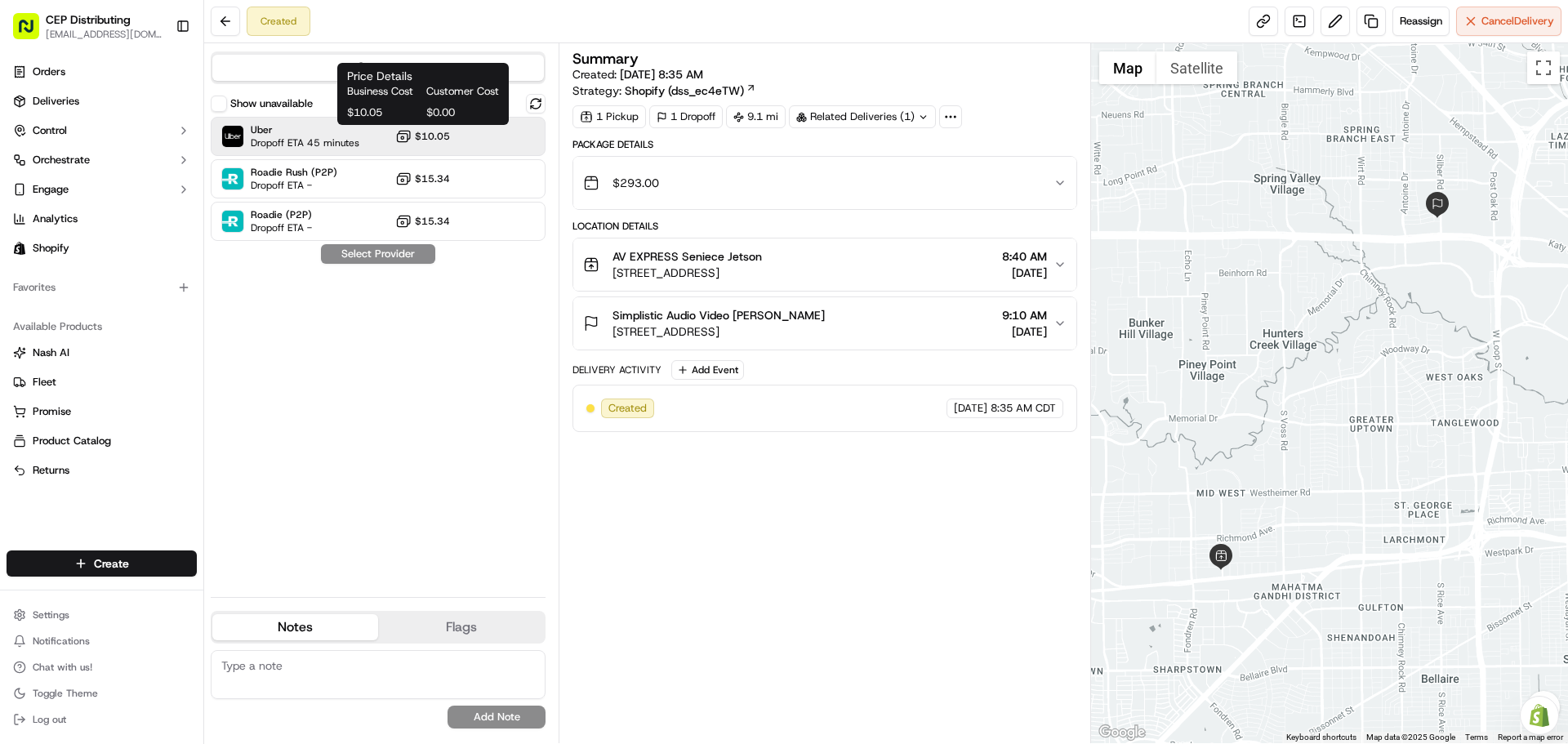
click at [439, 128] on button "$10.05" at bounding box center [423, 136] width 55 height 17
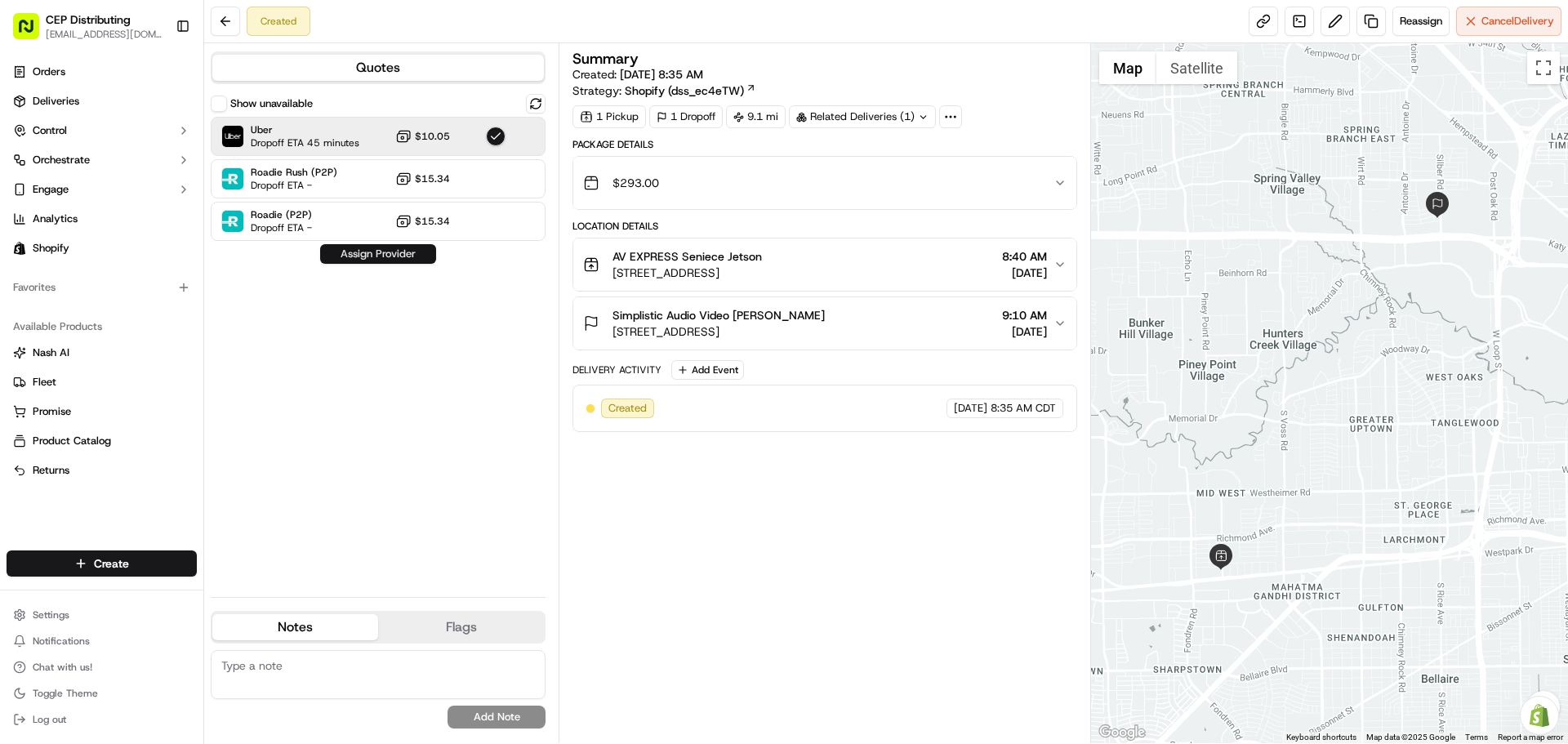
click at [342, 250] on button "Assign Provider" at bounding box center [379, 254] width 116 height 20
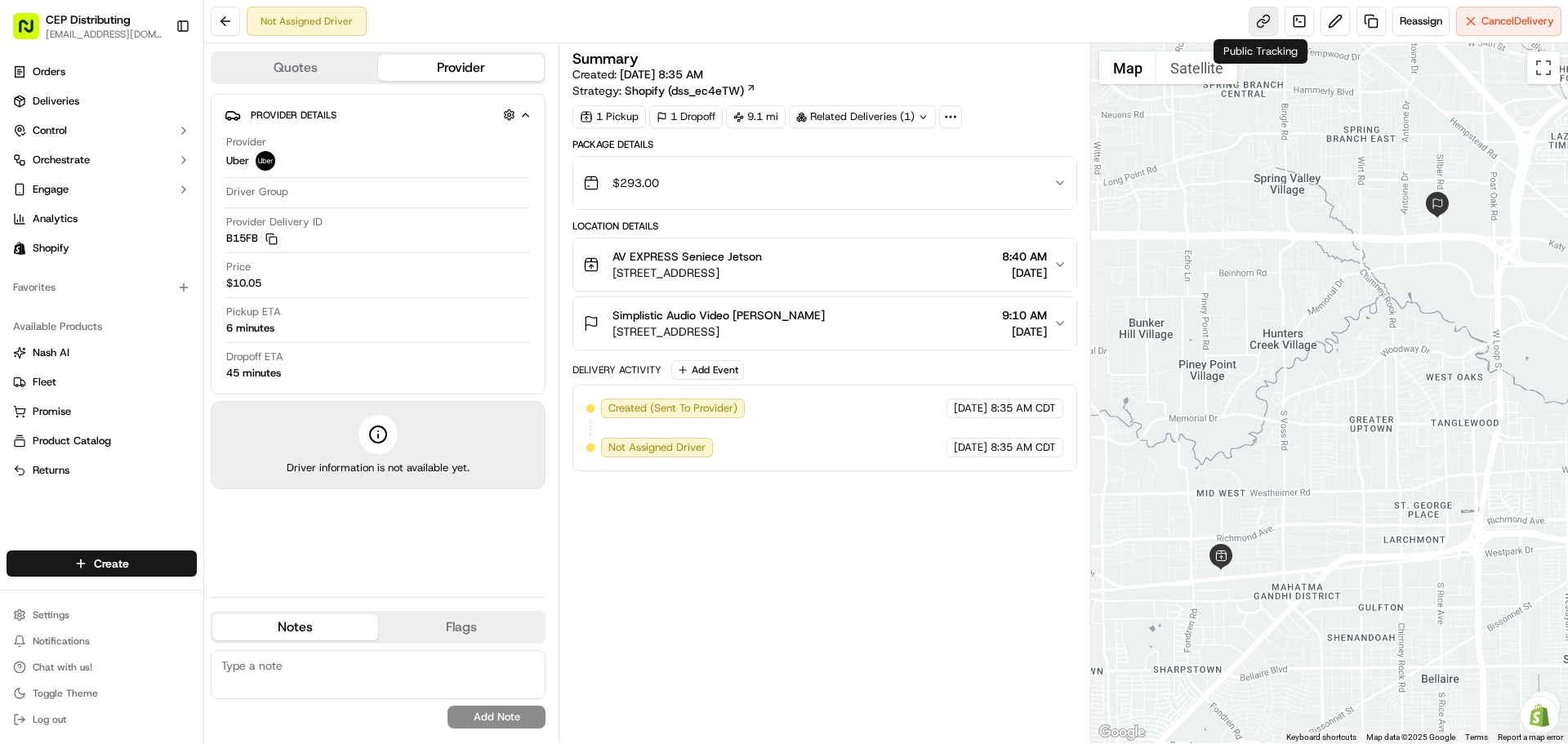
click at [1253, 17] on link at bounding box center [1263, 21] width 29 height 29
